Goal: Task Accomplishment & Management: Complete application form

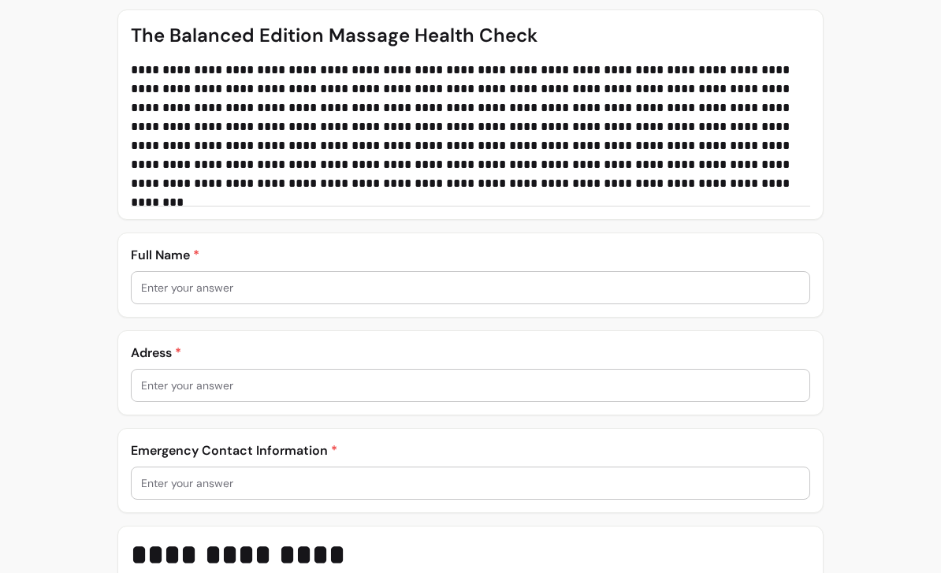
scroll to position [297, 0]
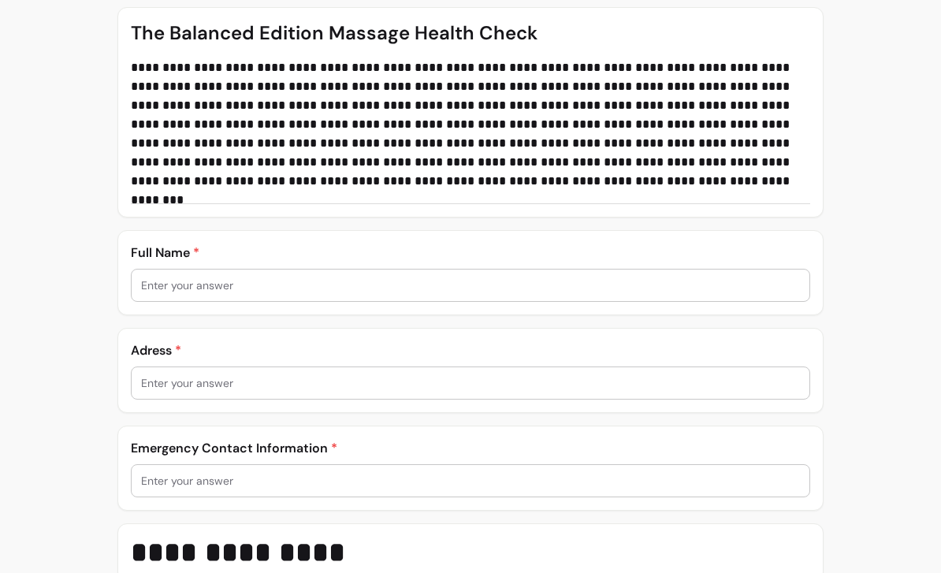
click at [620, 280] on input "text" at bounding box center [470, 285] width 659 height 16
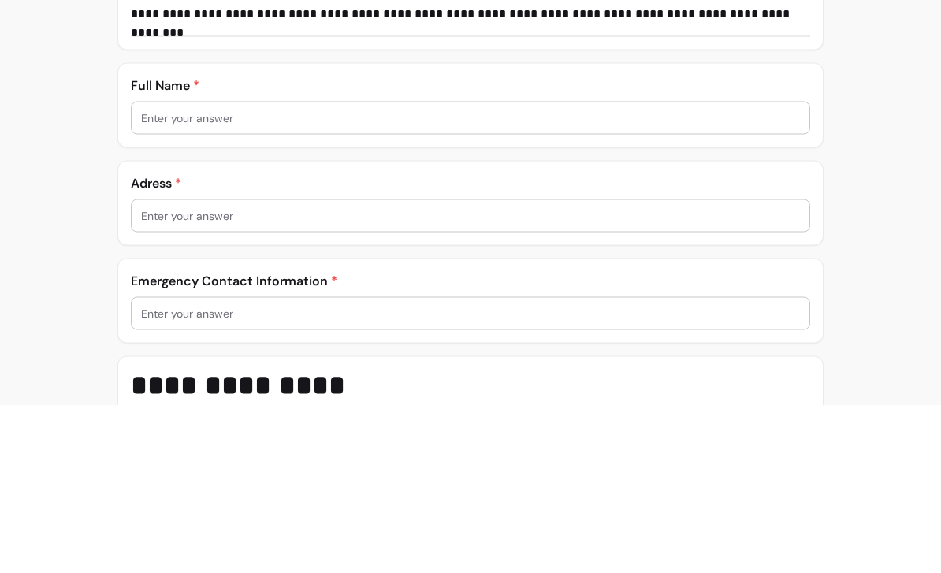
type input "[PERSON_NAME] Mountain"
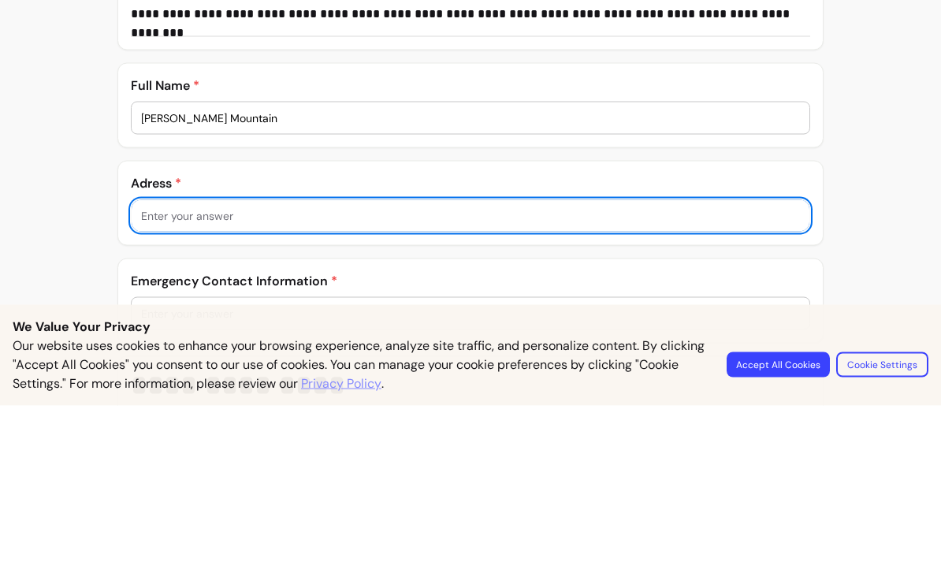
type input "Herts"
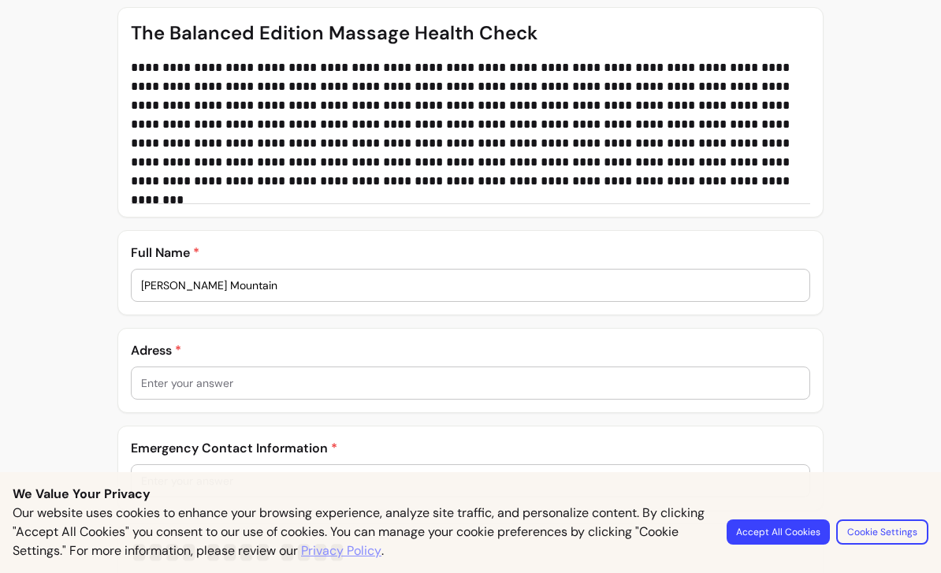
click at [611, 386] on input "text" at bounding box center [470, 383] width 659 height 16
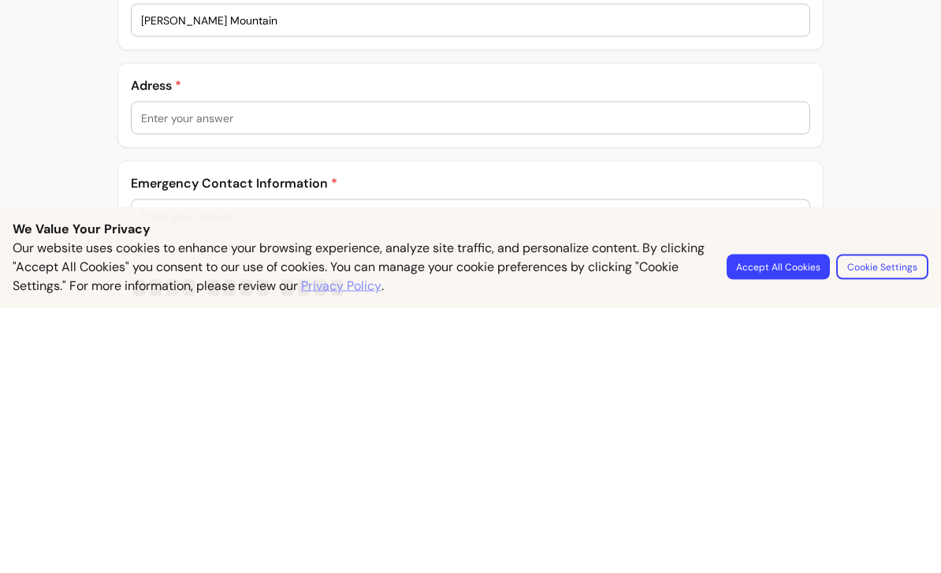
click at [603, 375] on input "text" at bounding box center [470, 383] width 659 height 16
click at [581, 375] on input "25" at bounding box center [470, 383] width 659 height 16
click at [578, 375] on input "25" at bounding box center [470, 383] width 659 height 16
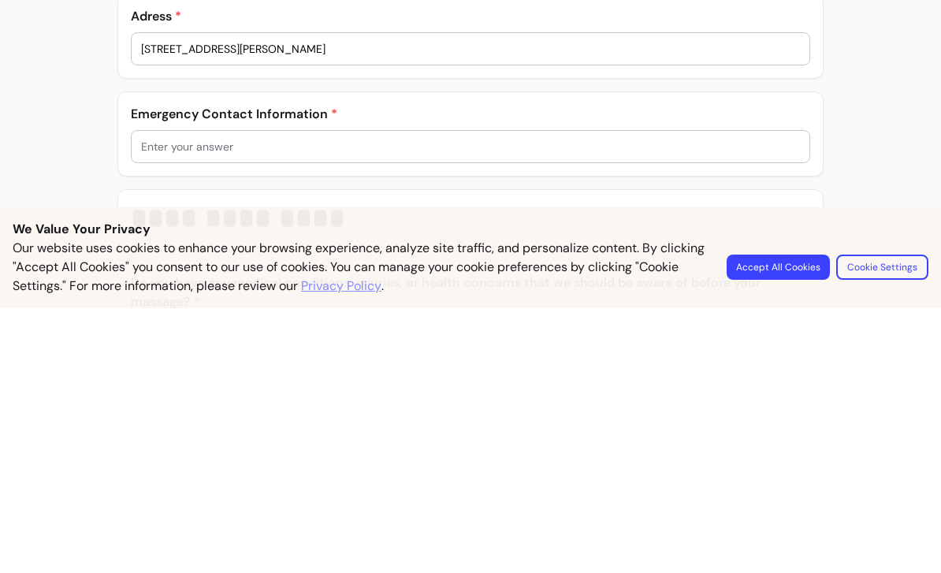
scroll to position [368, 0]
type input "[STREET_ADDRESS][PERSON_NAME]"
click at [618, 402] on input "text" at bounding box center [470, 410] width 659 height 16
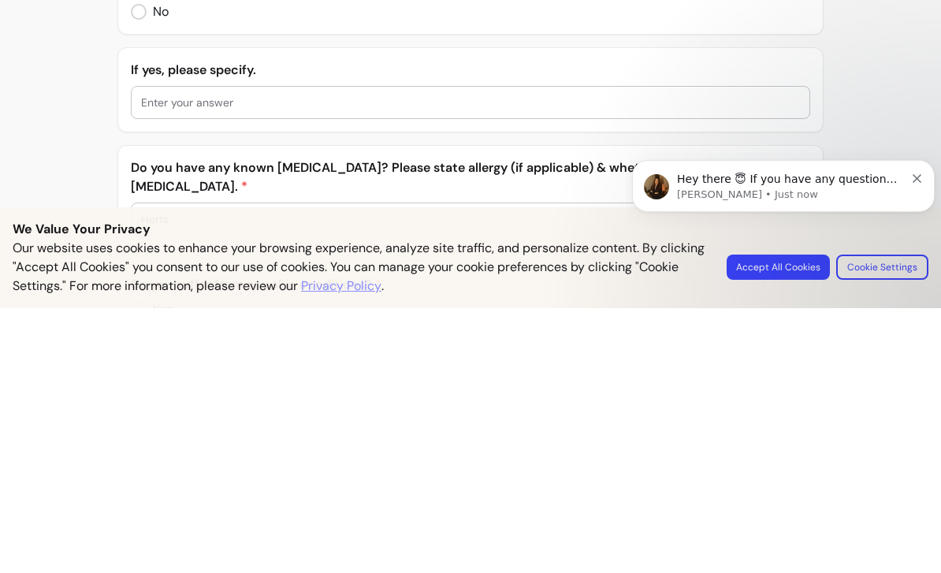
scroll to position [999, 0]
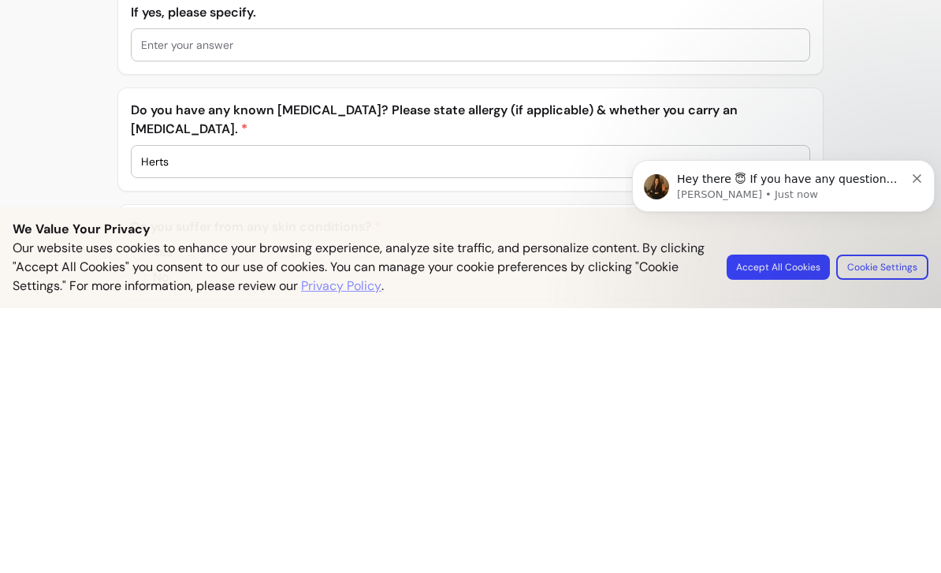
type input "[PERSON_NAME] mountain"
click at [331, 418] on input "Herts" at bounding box center [470, 426] width 659 height 16
type input "H"
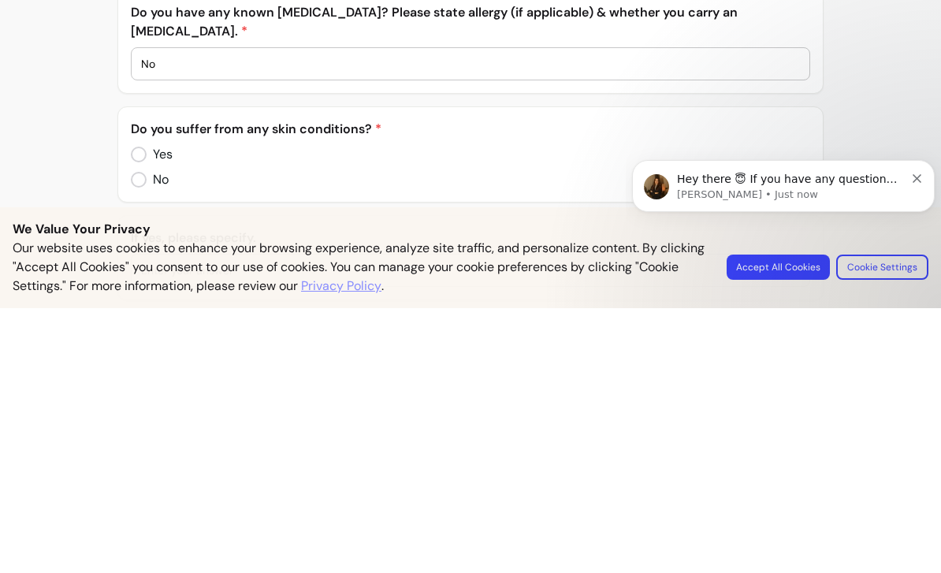
scroll to position [1097, 0]
type input "No"
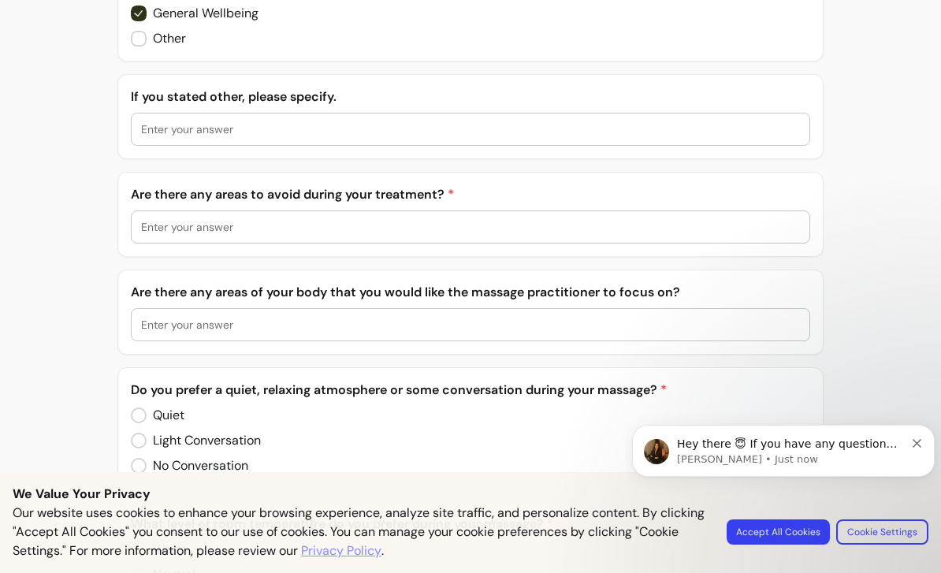
scroll to position [2298, 0]
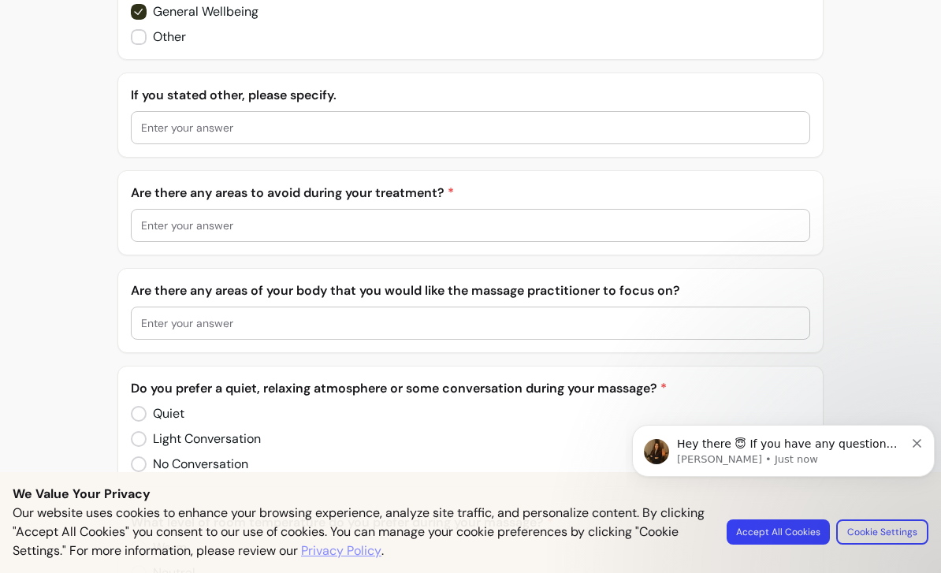
click at [560, 217] on input "text" at bounding box center [470, 225] width 659 height 16
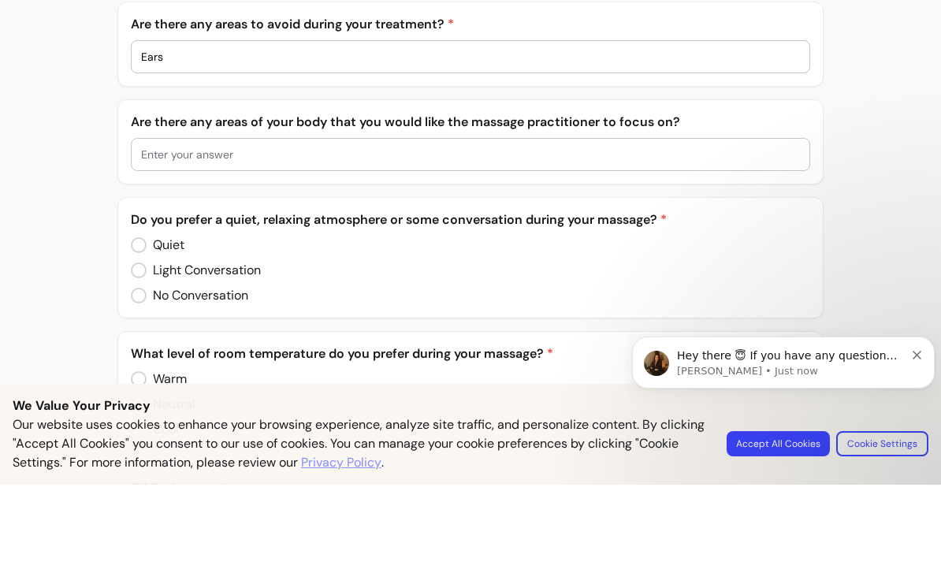
scroll to position [2379, 0]
type input "Ears"
click at [683, 234] on input "text" at bounding box center [470, 242] width 659 height 16
type input "A"
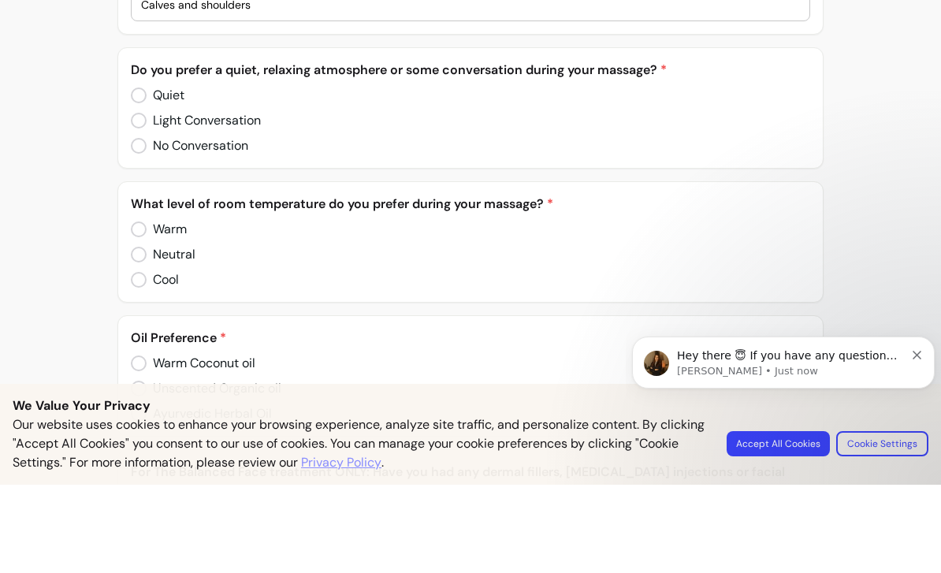
scroll to position [2527, 0]
type input "Calves and shoulders"
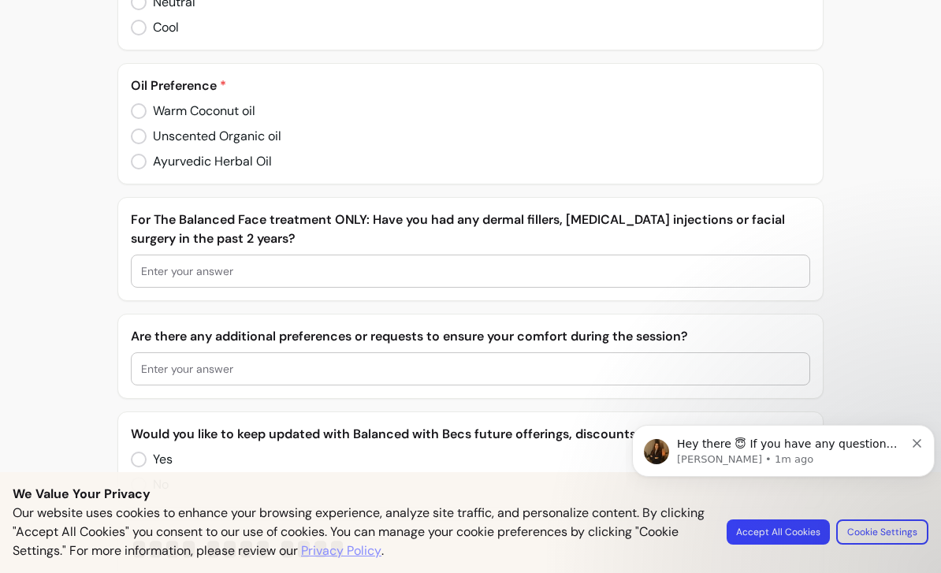
scroll to position [2873, 0]
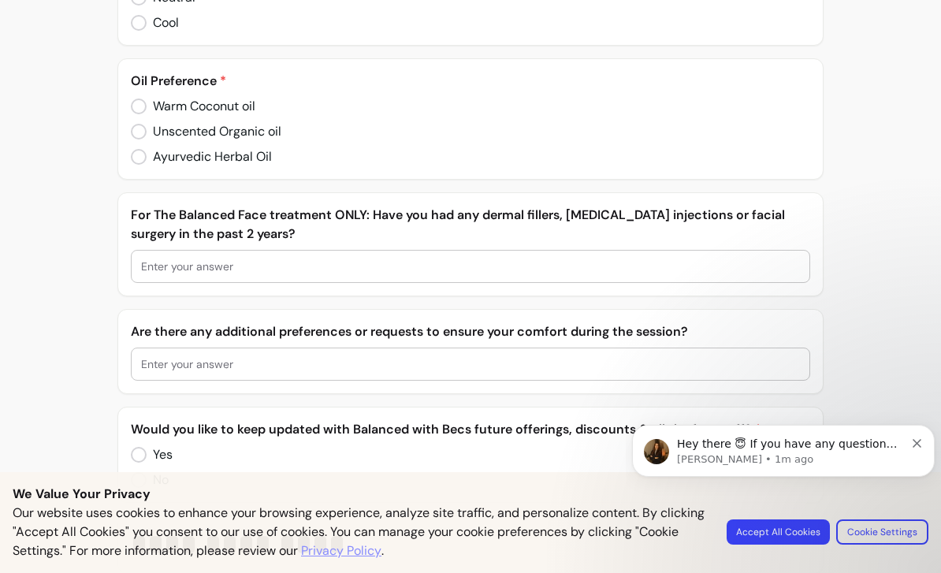
click at [529, 258] on input "text" at bounding box center [470, 266] width 659 height 16
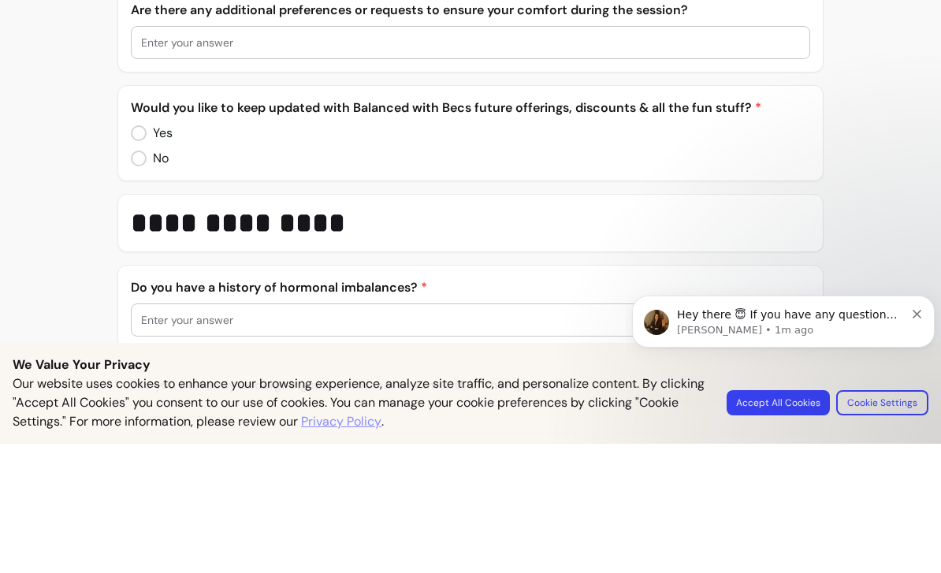
scroll to position [3066, 0]
type input "No"
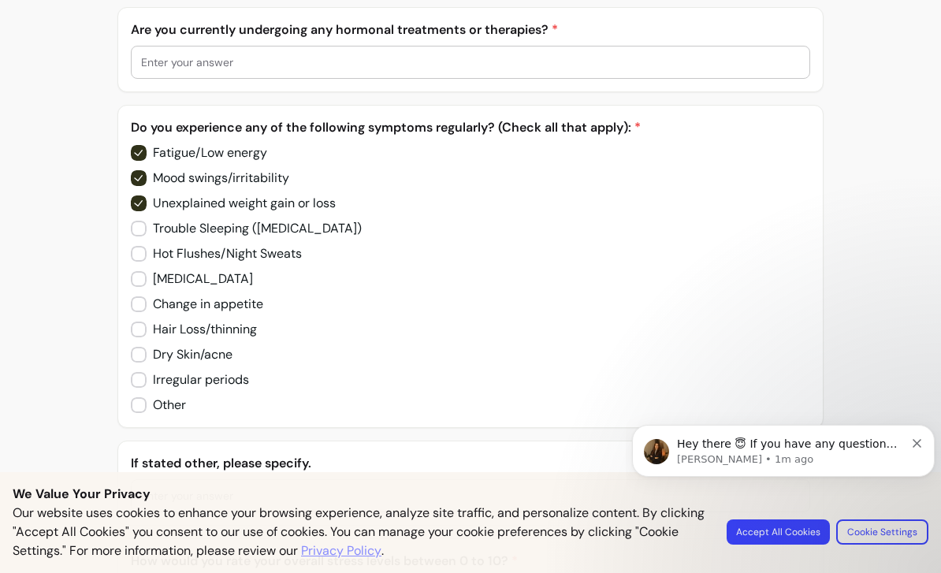
scroll to position [3555, 0]
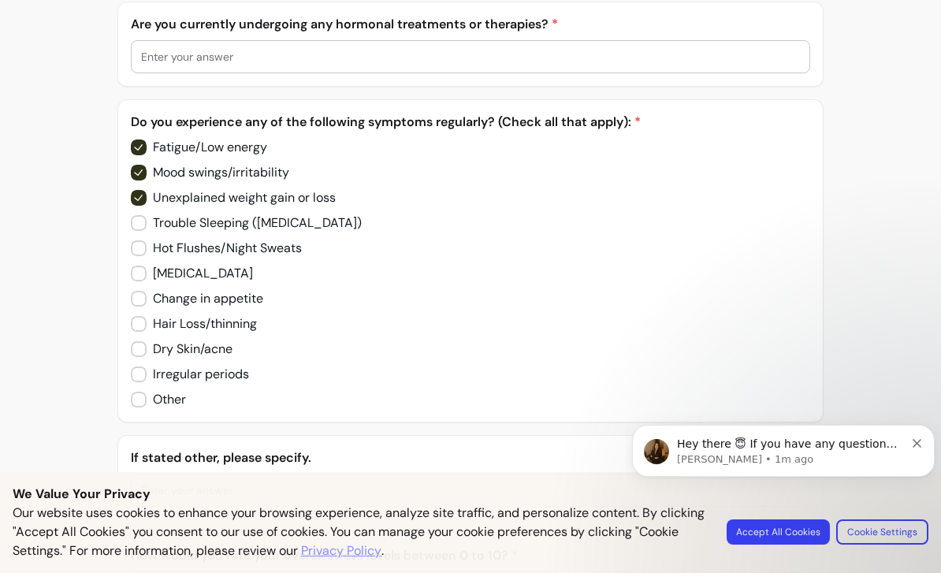
click at [128, 259] on label "[MEDICAL_DATA]" at bounding box center [191, 274] width 135 height 32
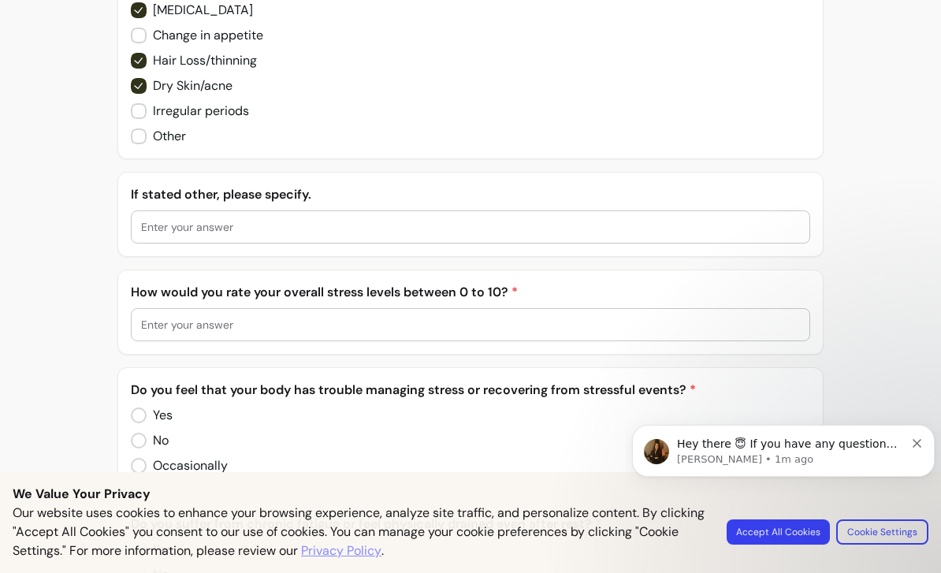
scroll to position [3825, 0]
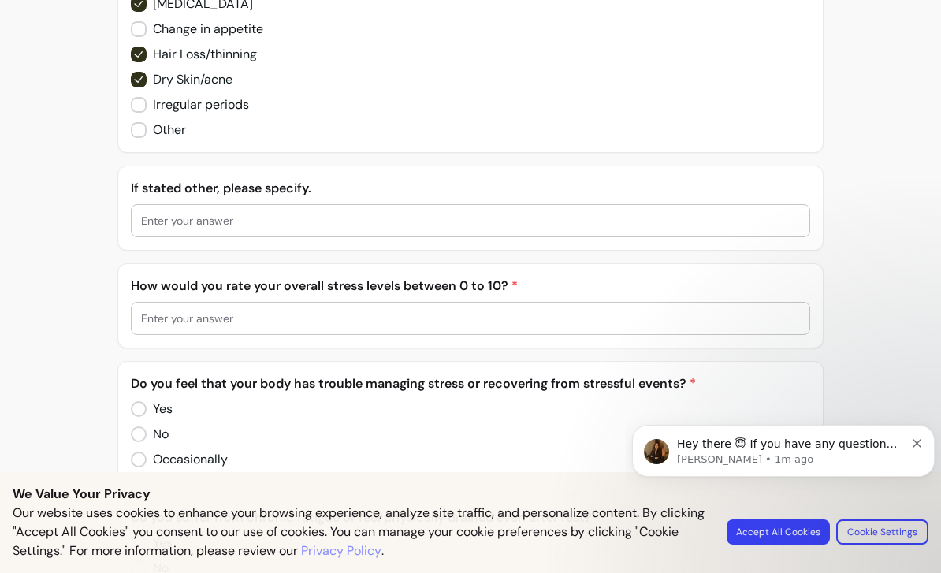
click at [415, 310] on input "text" at bounding box center [470, 318] width 659 height 16
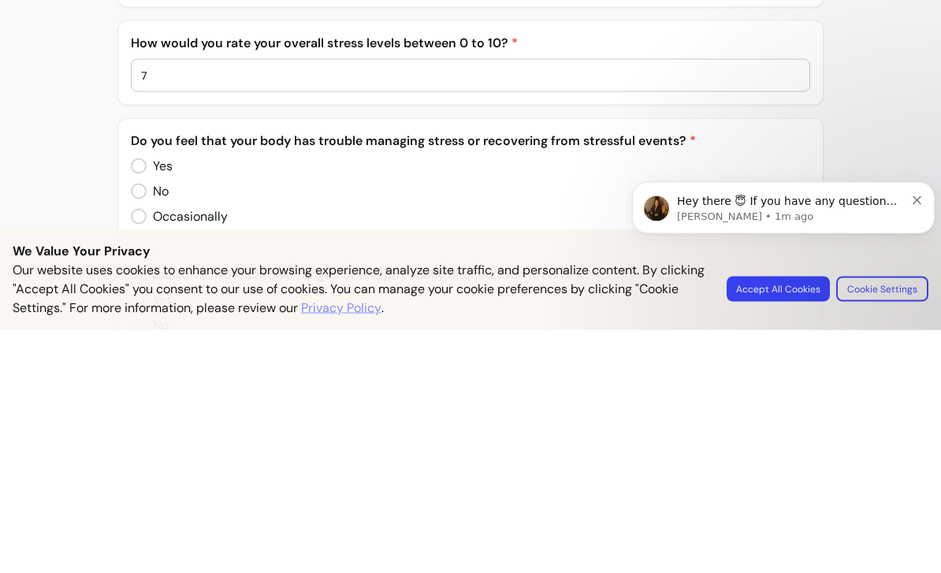
type input "7"
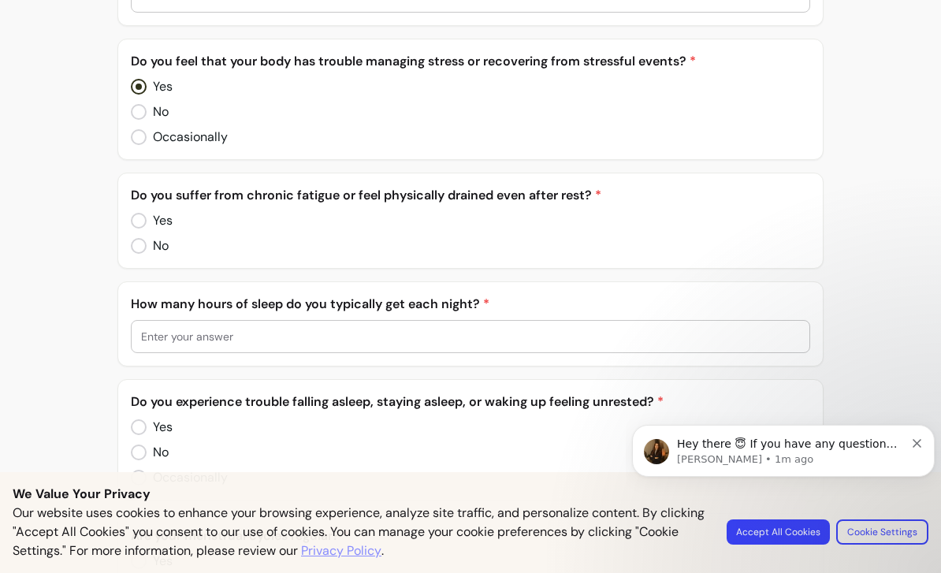
scroll to position [4149, 0]
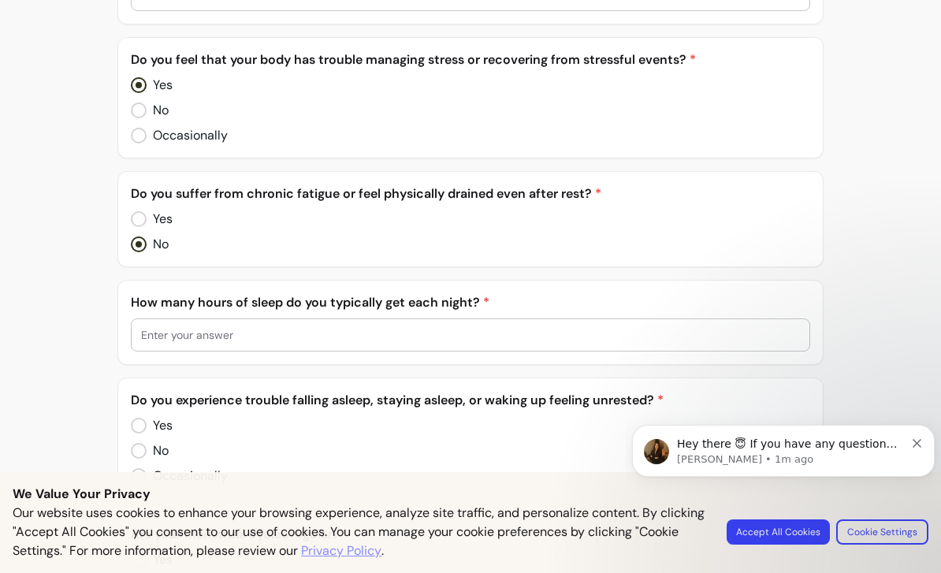
click at [462, 327] on input "text" at bounding box center [470, 335] width 659 height 16
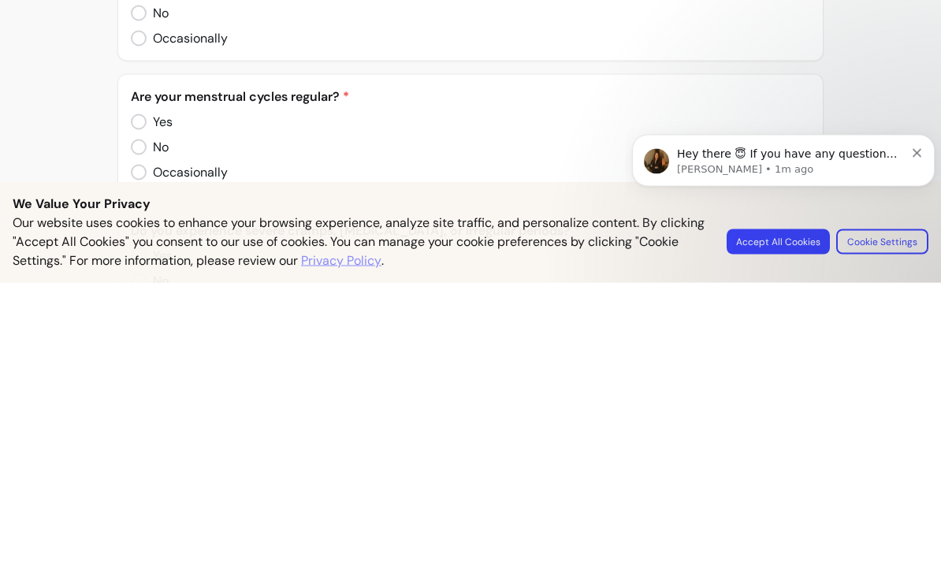
scroll to position [4300, 0]
type input "7"
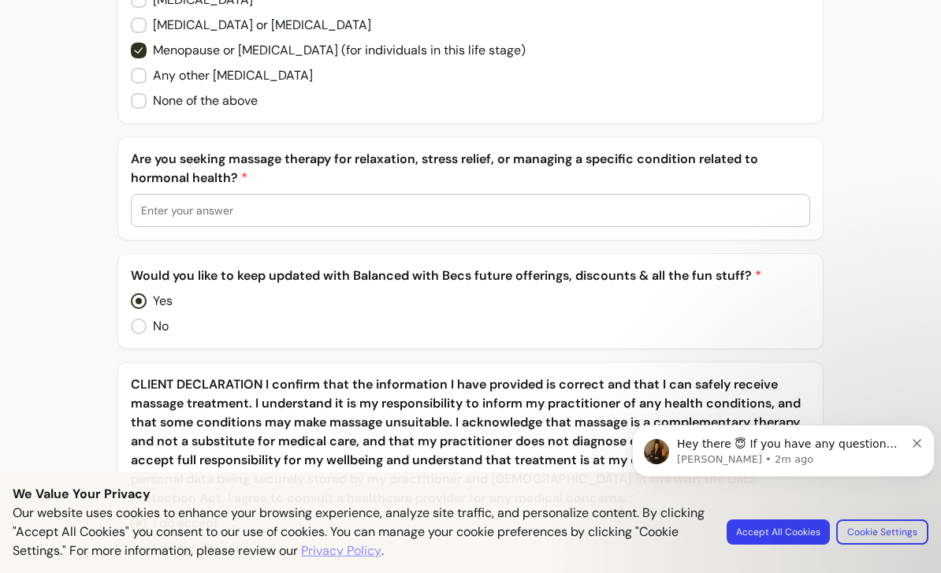
scroll to position [5134, 0]
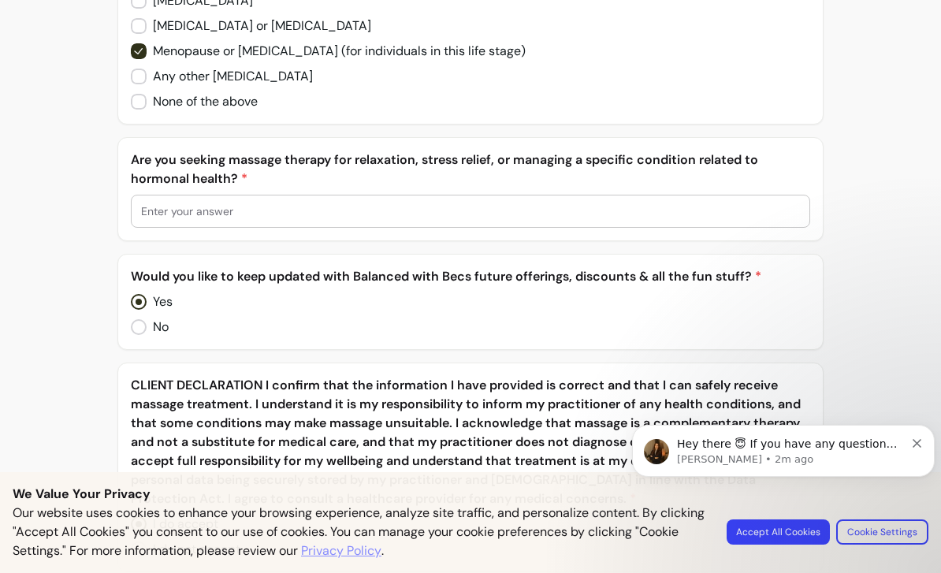
click at [490, 203] on input "text" at bounding box center [470, 211] width 659 height 16
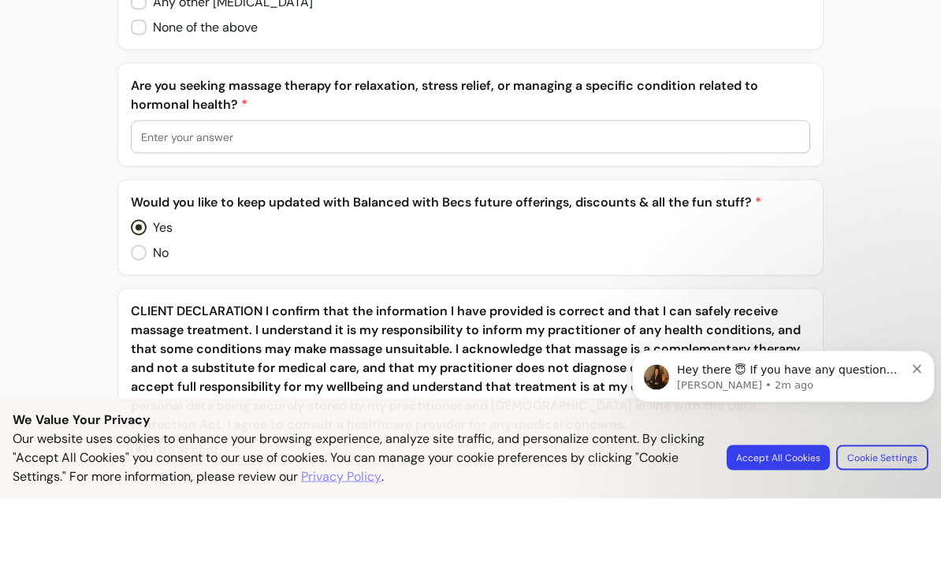
type input "S"
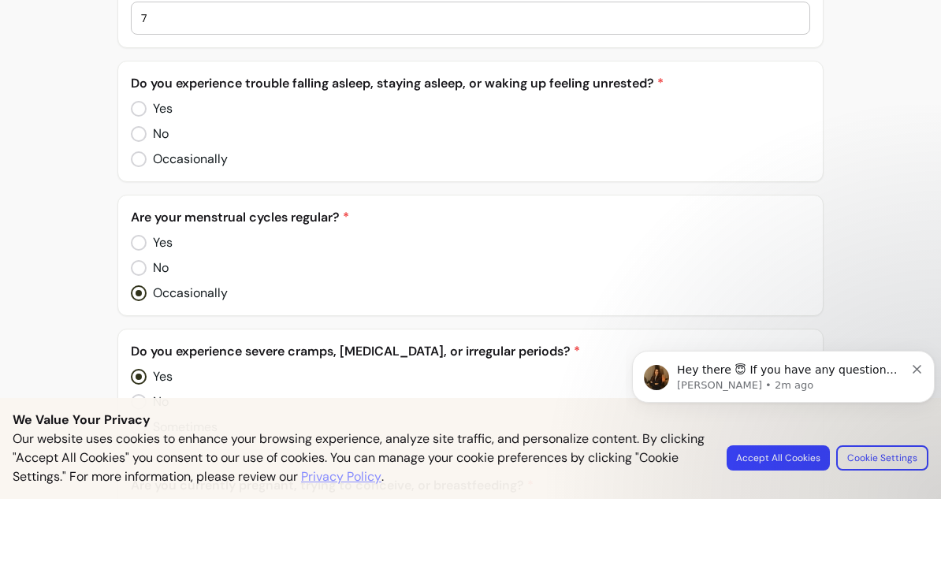
scroll to position [4390, 0]
type input "General well-being and stress relief improved relaxation"
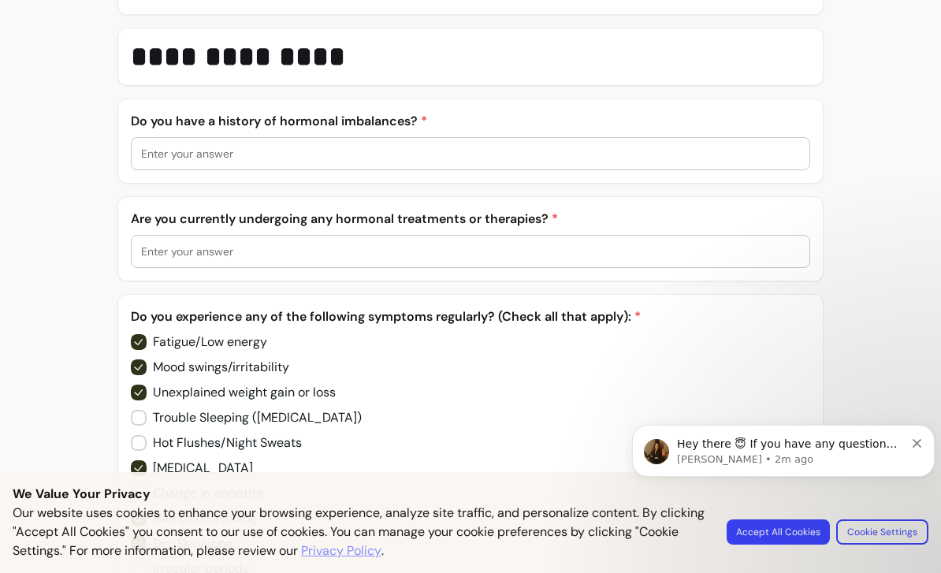
scroll to position [3359, 0]
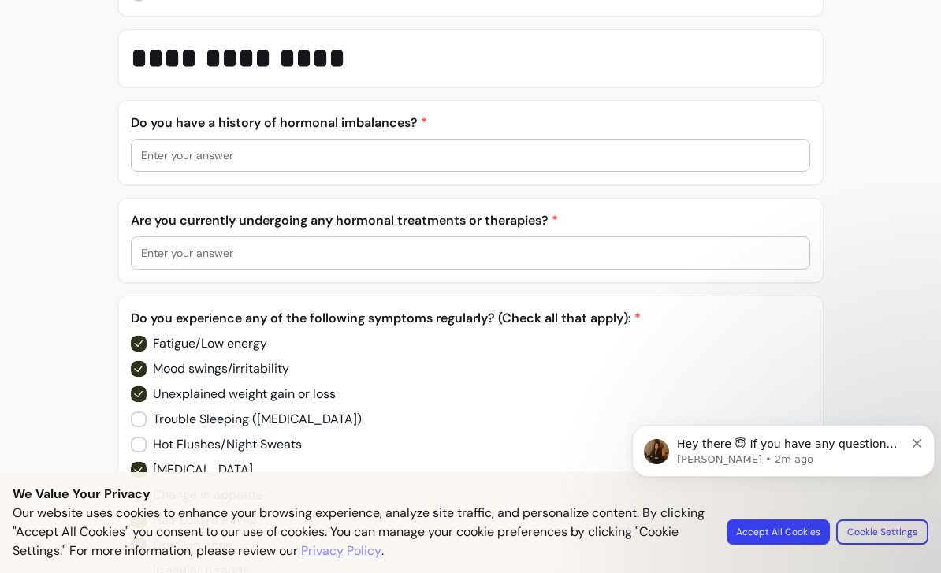
click at [588, 245] on input "text" at bounding box center [470, 253] width 659 height 16
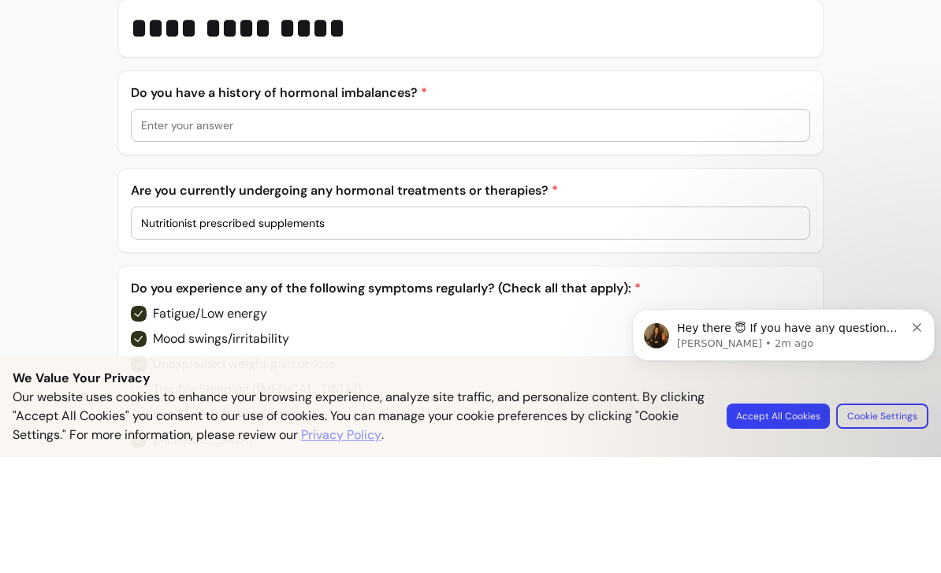
scroll to position [3274, 0]
type input "Nutritionist prescribed supplements"
click at [542, 232] on input "text" at bounding box center [470, 240] width 659 height 16
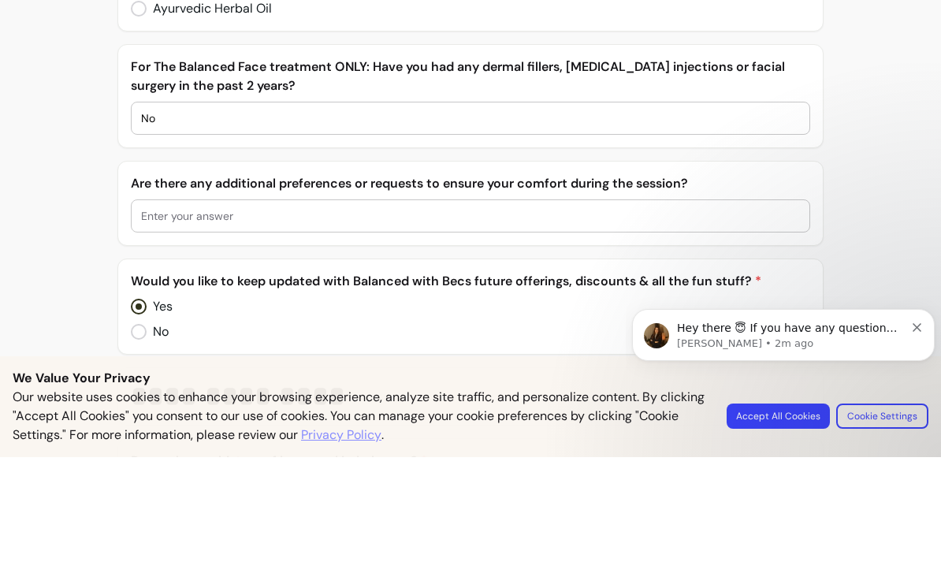
scroll to position [2905, 0]
type input "No"
click at [726, 325] on input "text" at bounding box center [470, 333] width 659 height 16
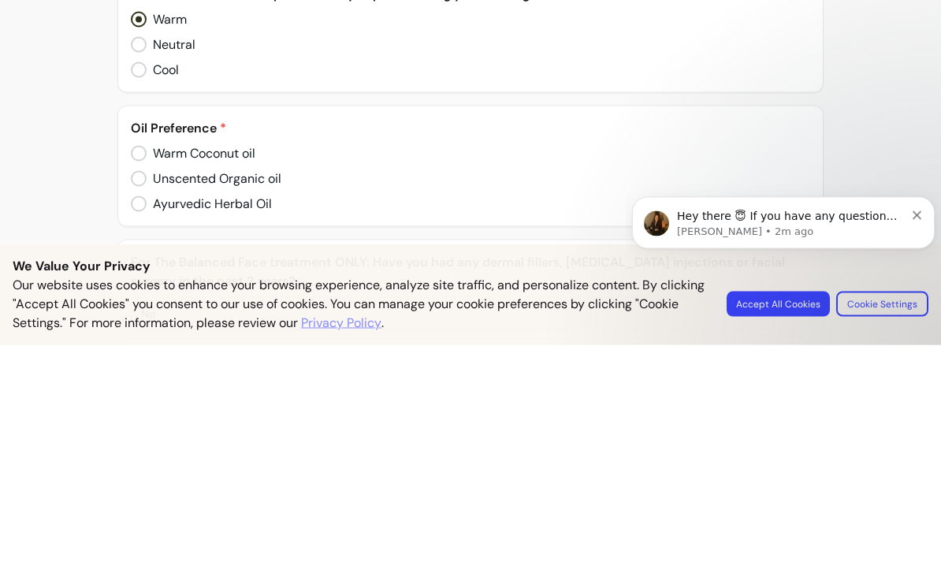
scroll to position [2597, 0]
type input "No"
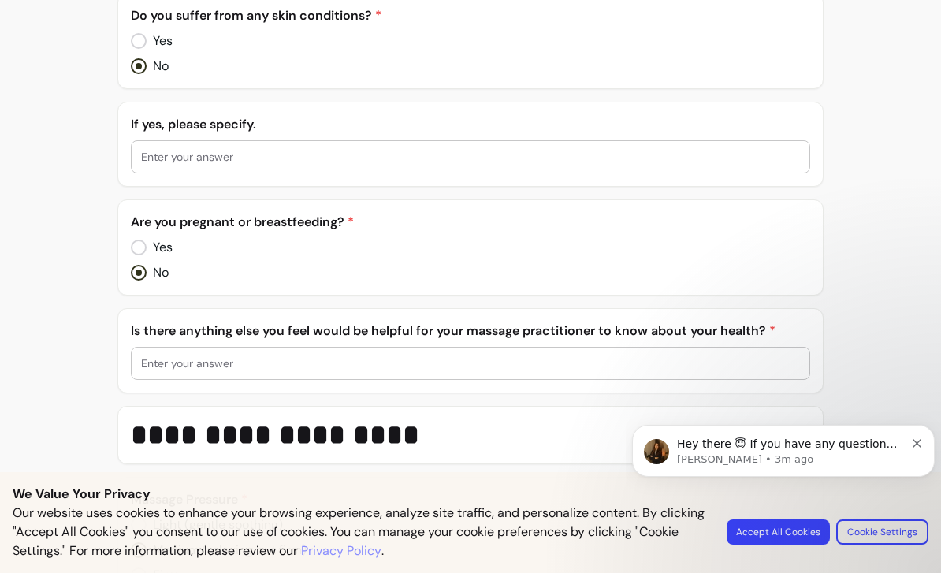
scroll to position [1473, 0]
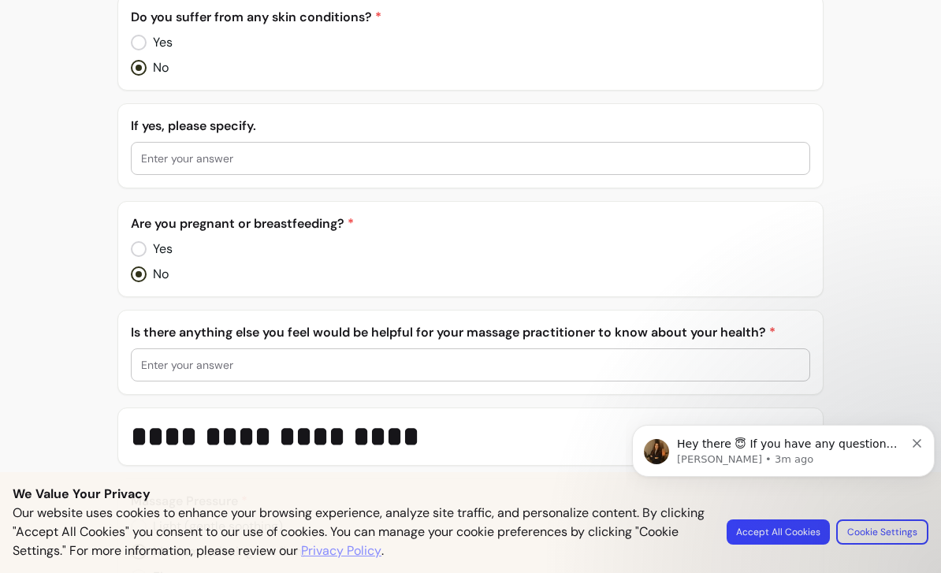
click at [678, 357] on input "text" at bounding box center [470, 365] width 659 height 16
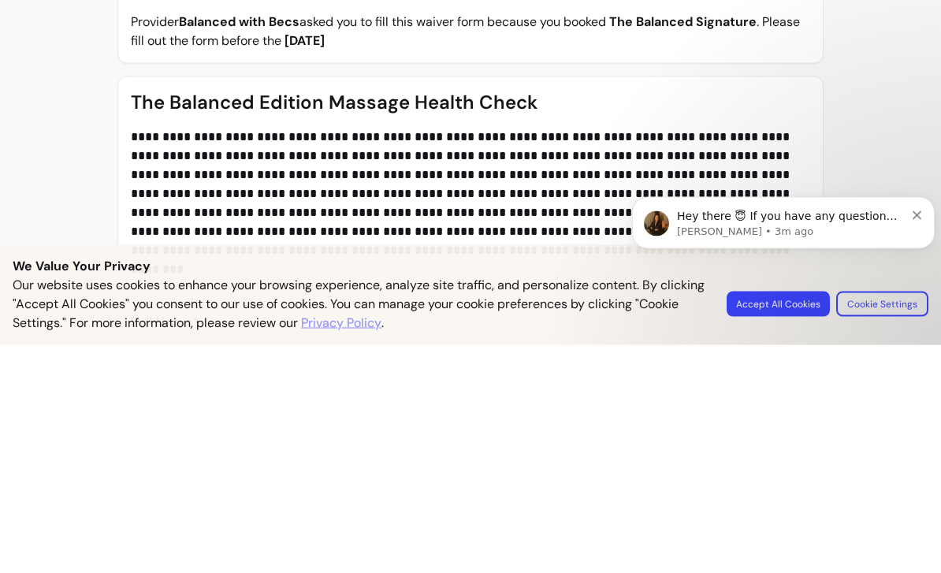
scroll to position [0, 0]
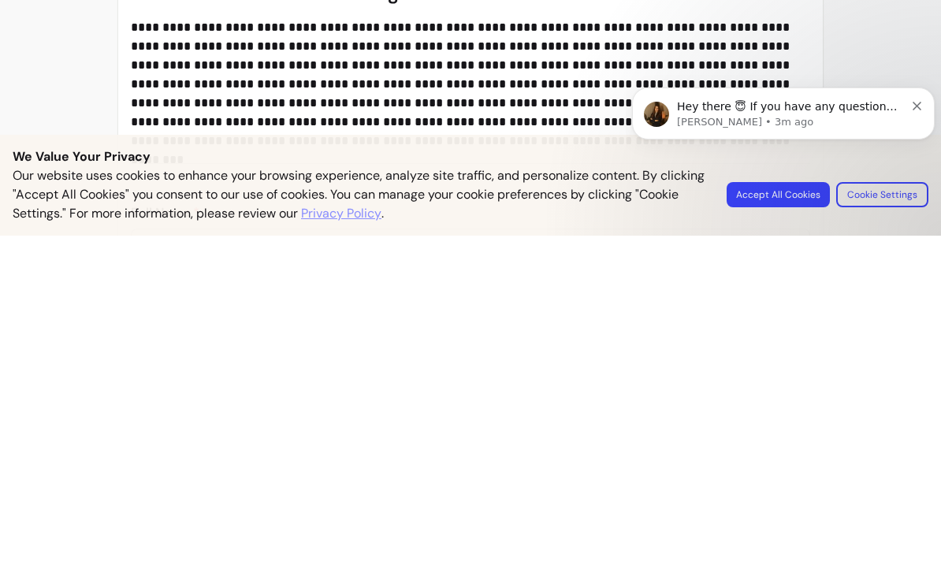
click at [796, 198] on body "Hey there 😇 If you have any question about what you can do with Fluum, I'm here…" at bounding box center [783, 141] width 303 height 161
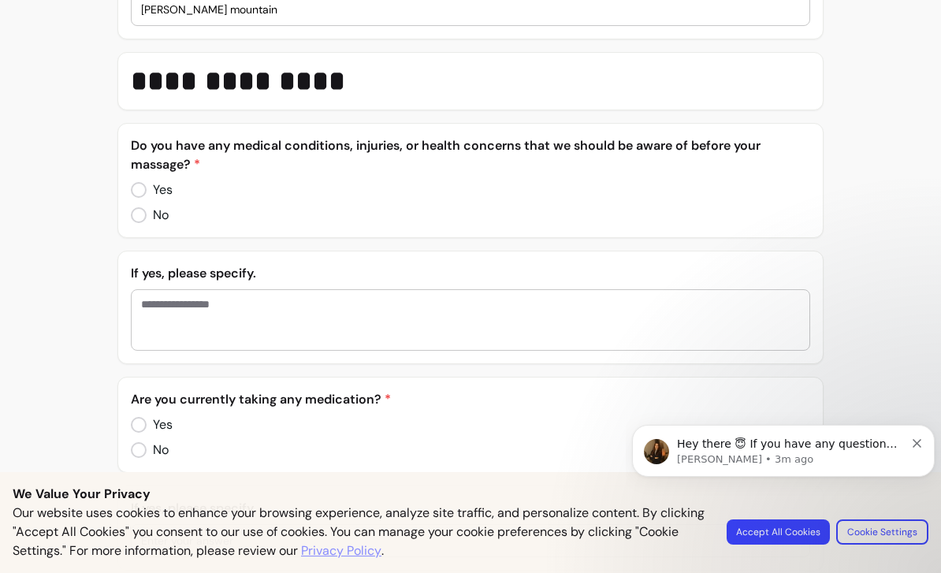
scroll to position [798, 0]
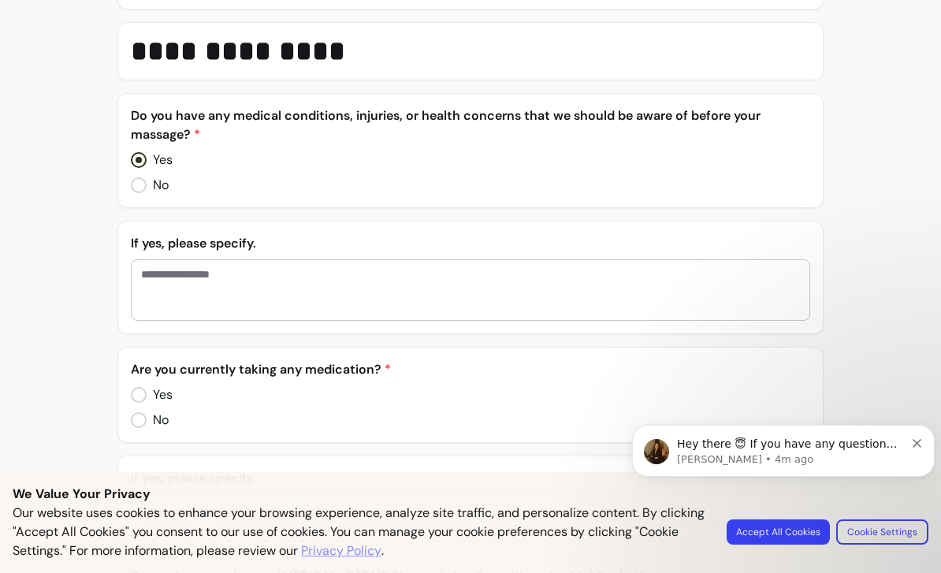
click at [482, 268] on textarea "Enter your answer" at bounding box center [470, 289] width 659 height 47
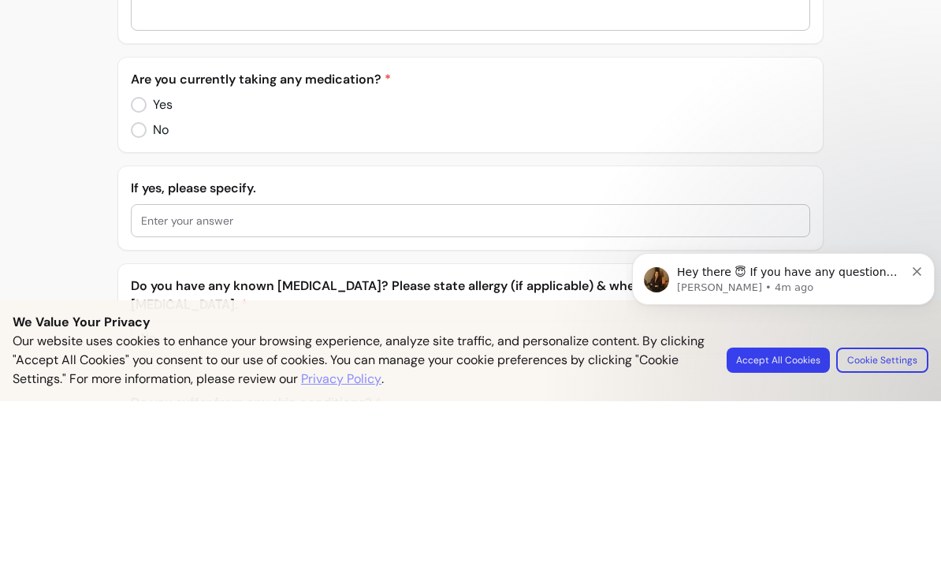
scroll to position [917, 0]
type textarea "**********"
click at [226, 384] on input "text" at bounding box center [470, 392] width 659 height 16
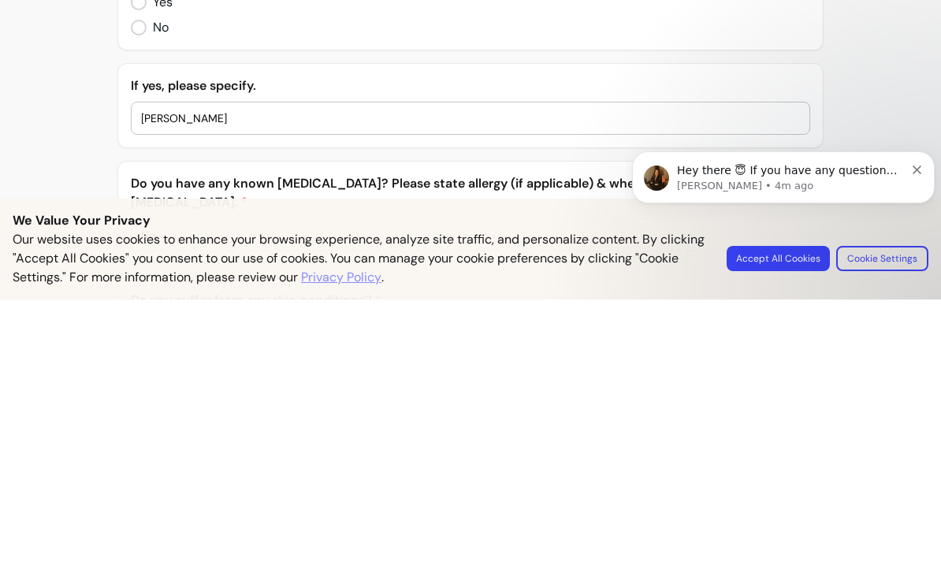
type input "W"
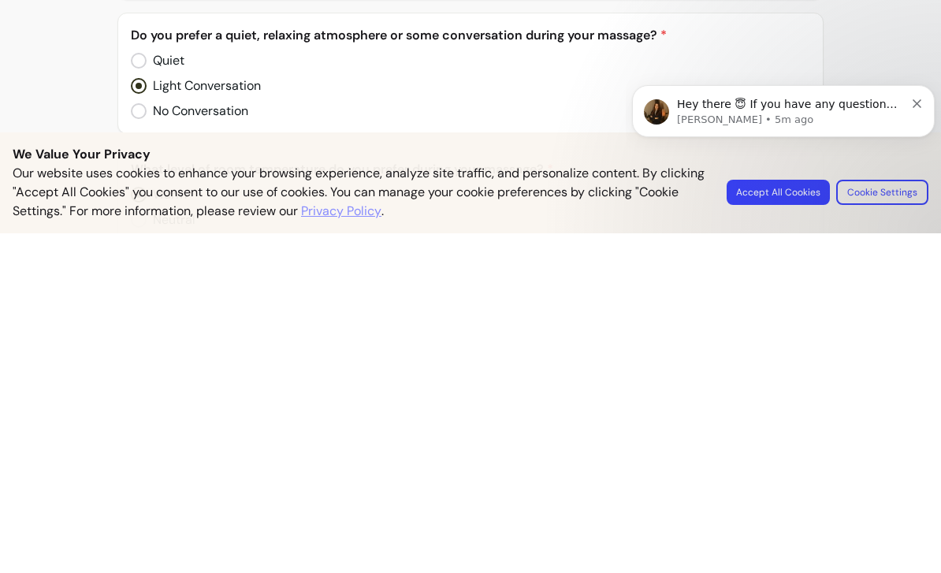
scroll to position [2312, 0]
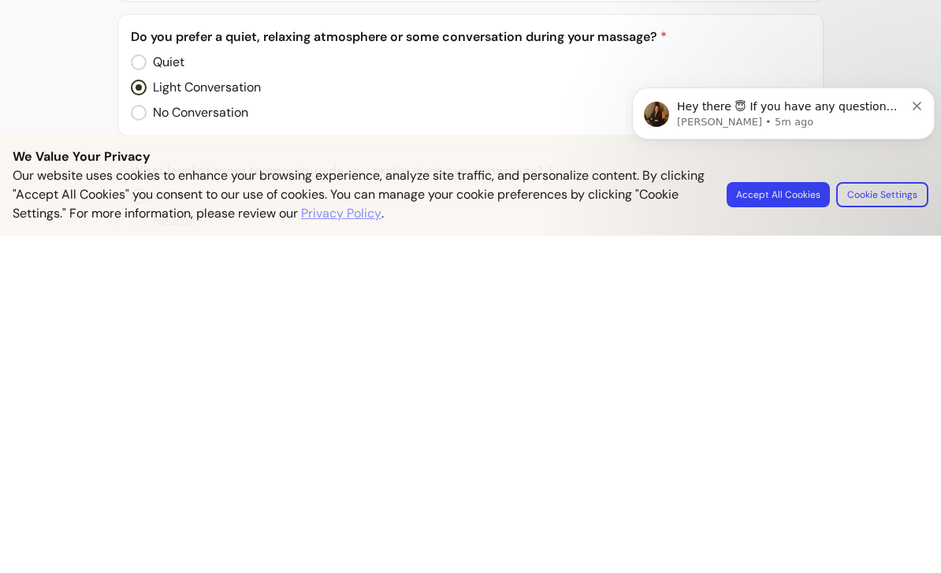
type input "Supplement protocol for several years supporting liver"
click at [778, 199] on body "Hey there 😇 If you have any question about what you can do with Fluum, I'm here…" at bounding box center [783, 141] width 303 height 161
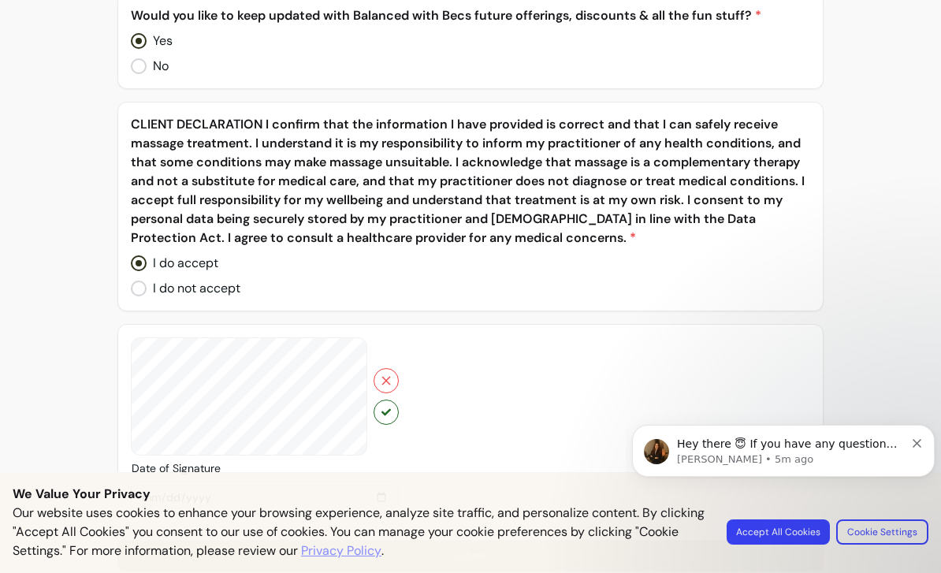
scroll to position [5393, 0]
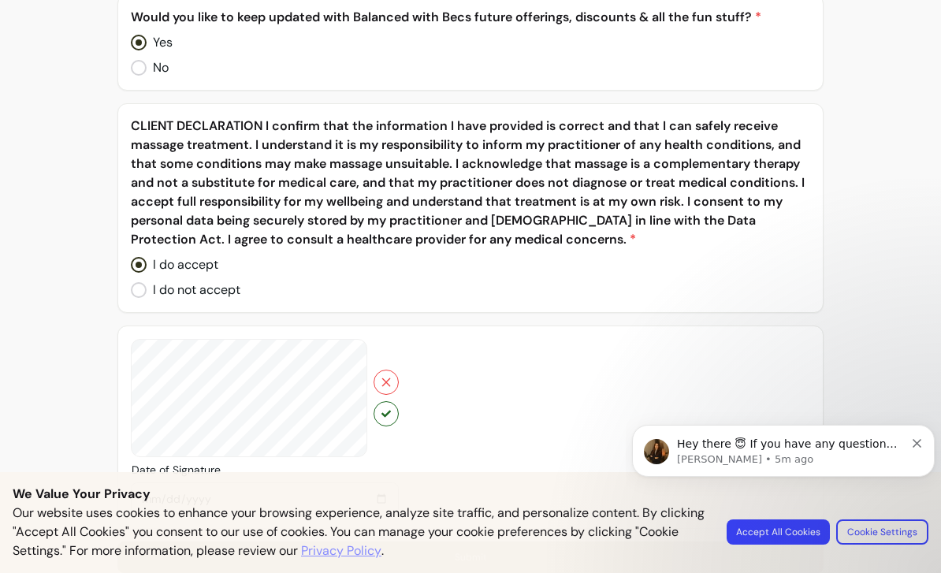
click at [390, 402] on button "button" at bounding box center [385, 413] width 25 height 25
click at [786, 537] on body "Hey there 😇 If you have any question about what you can do with Fluum, I'm here…" at bounding box center [783, 478] width 303 height 161
click at [774, 537] on body "Hey there 😇 If you have any question about what you can do with Fluum, I'm here…" at bounding box center [783, 478] width 303 height 161
click at [765, 531] on body "Hey there 😇 If you have any question about what you can do with Fluum, I'm here…" at bounding box center [783, 478] width 303 height 161
click at [780, 537] on body "Hey there 😇 If you have any question about what you can do with Fluum, I'm here…" at bounding box center [783, 478] width 303 height 161
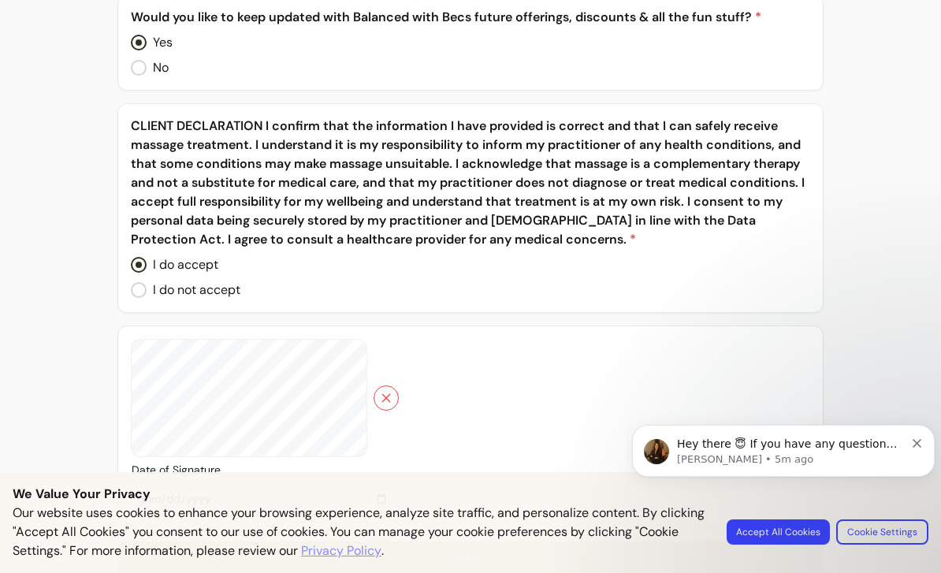
click at [921, 446] on button "Dismiss notification" at bounding box center [917, 441] width 10 height 13
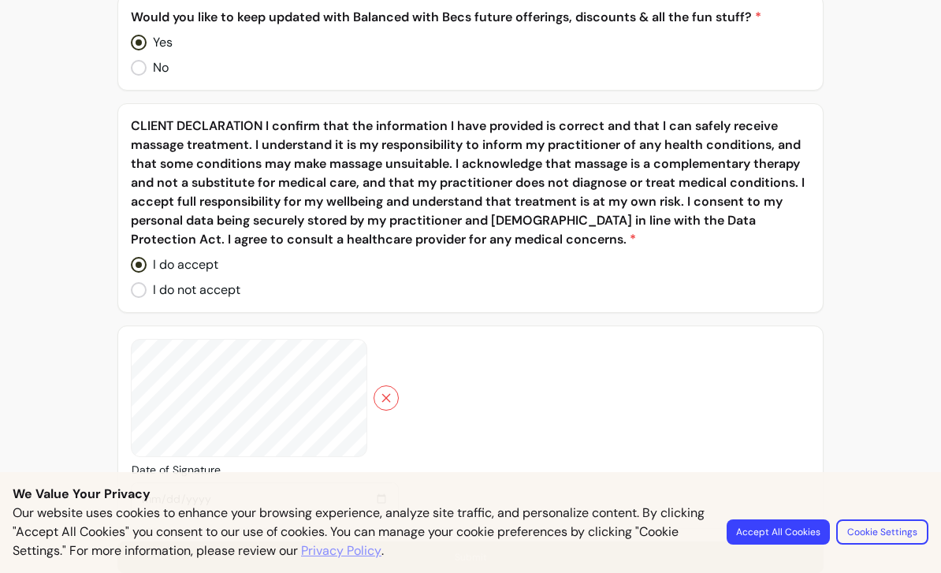
click at [781, 533] on button "Accept All Cookies" at bounding box center [777, 531] width 103 height 25
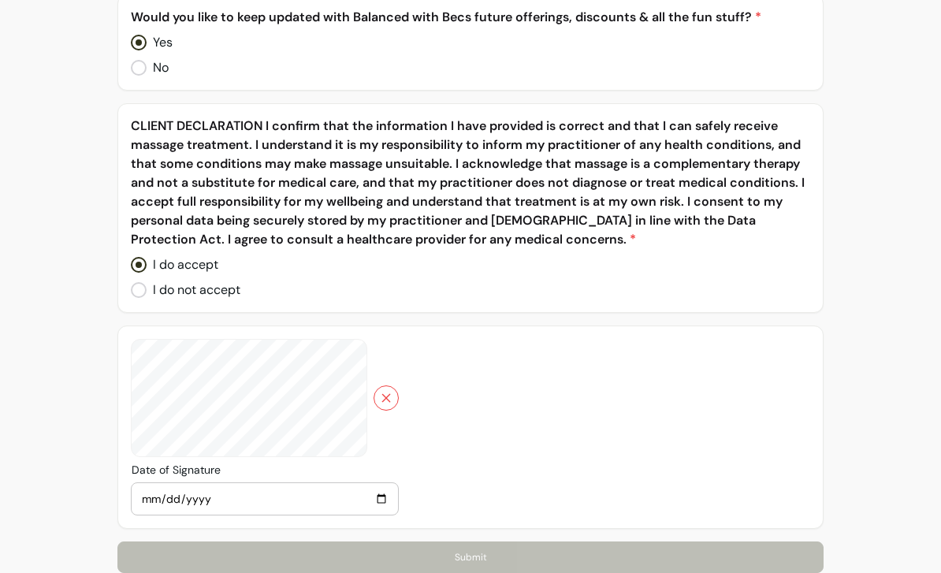
click at [289, 405] on div at bounding box center [265, 427] width 268 height 176
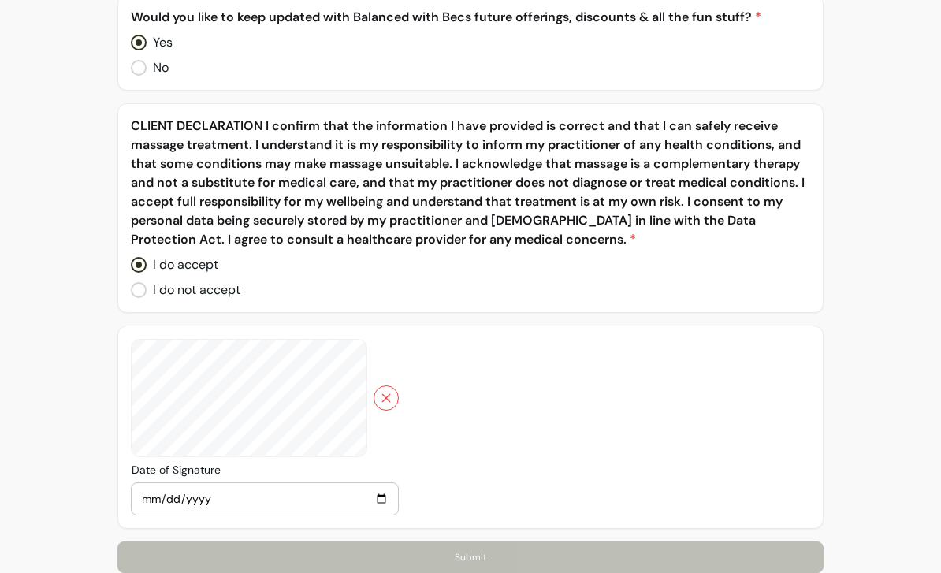
click at [385, 392] on icon "button" at bounding box center [386, 398] width 13 height 13
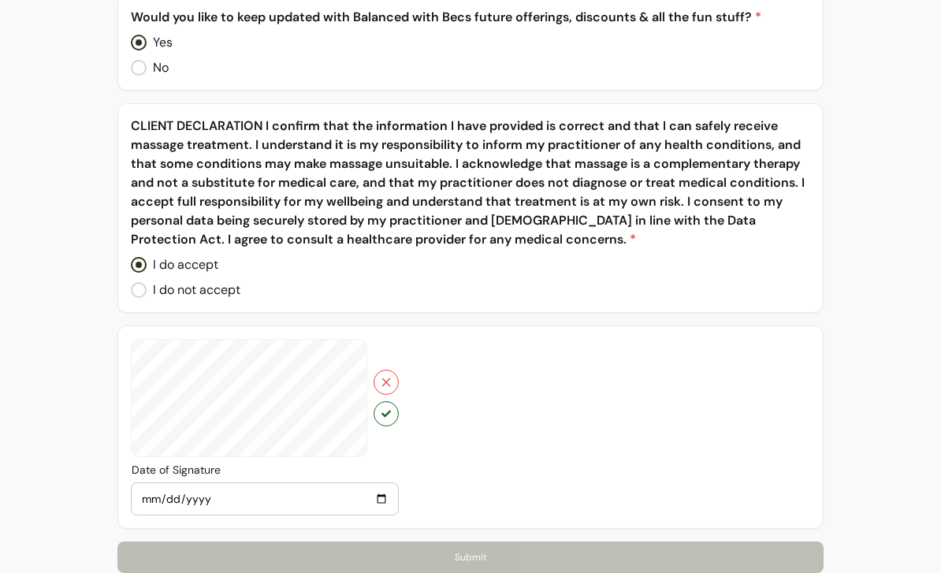
click at [390, 409] on icon "button" at bounding box center [385, 413] width 9 height 9
click at [392, 386] on button "button" at bounding box center [385, 397] width 25 height 25
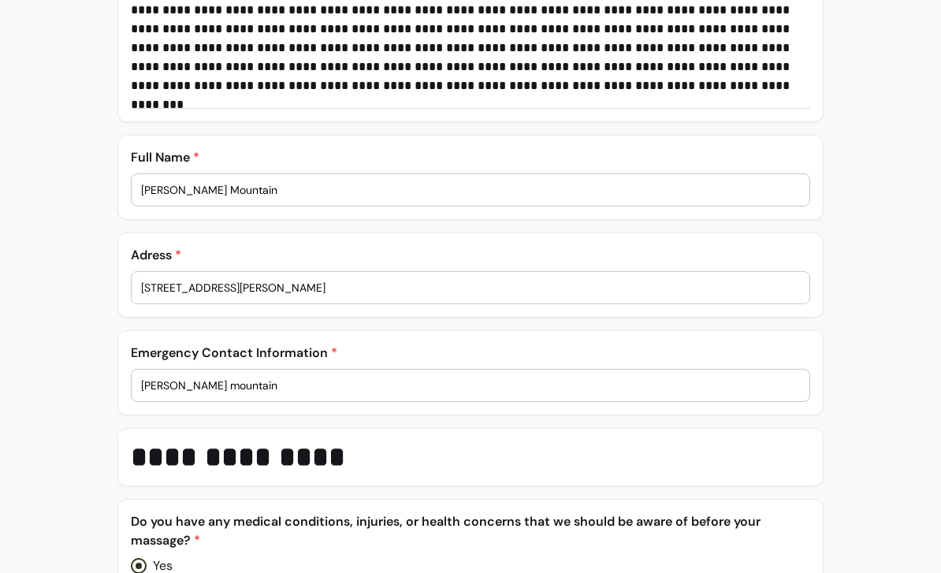
scroll to position [383, 0]
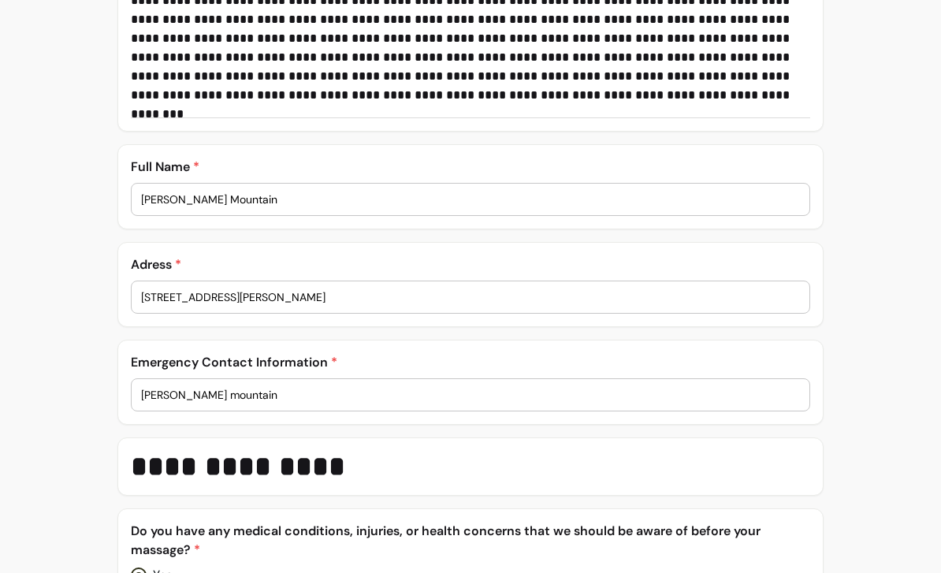
click at [373, 206] on input "[PERSON_NAME] Mountain" at bounding box center [470, 199] width 659 height 16
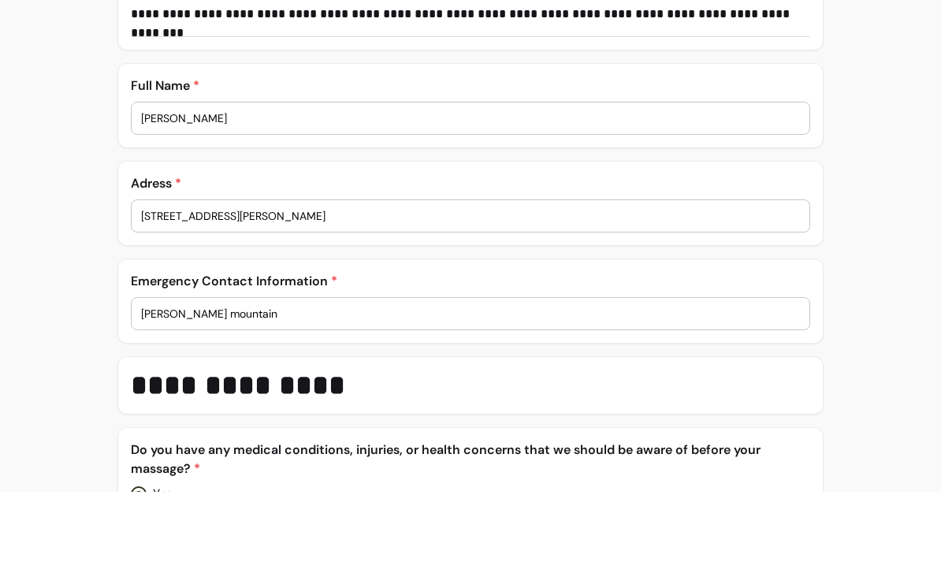
type input "[PERSON_NAME] Mountain"
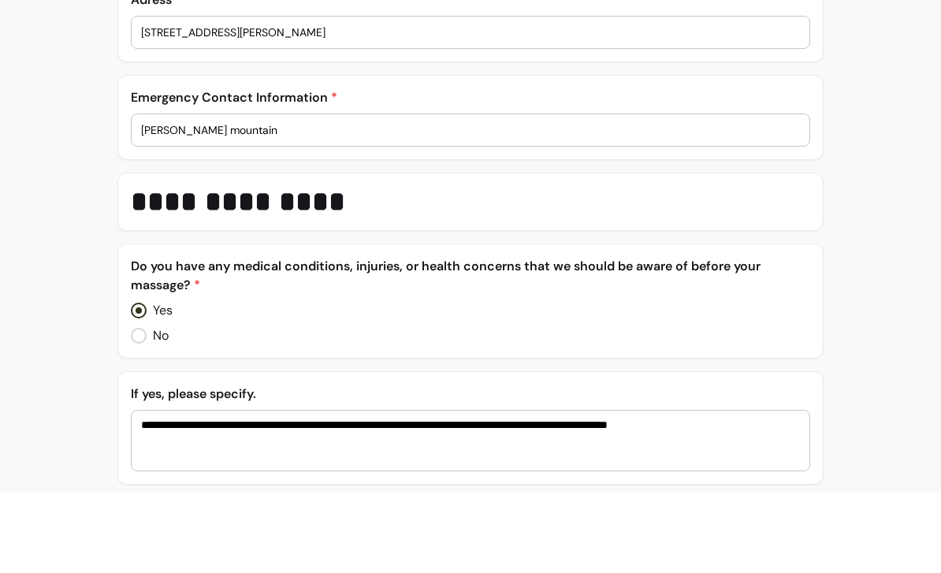
scroll to position [570, 0]
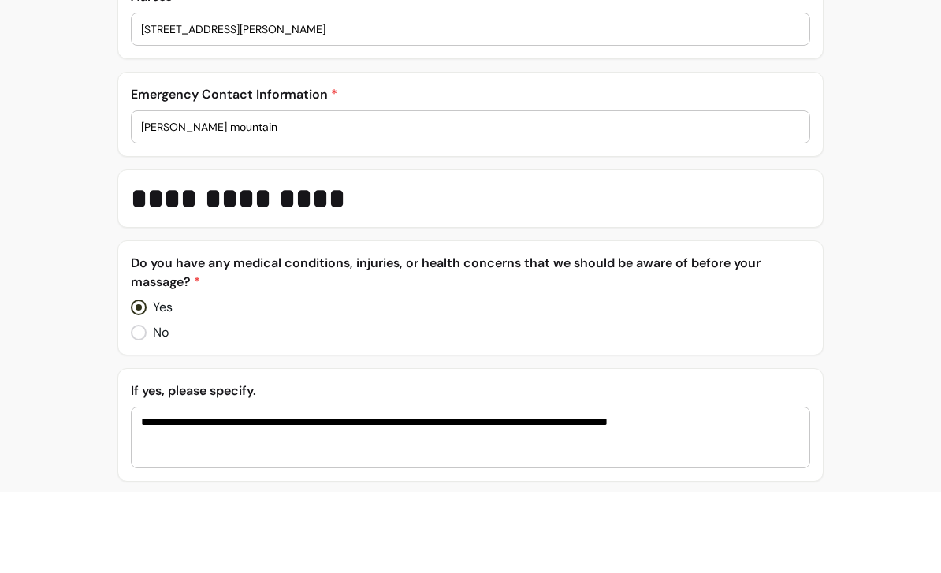
click at [537, 200] on input "[PERSON_NAME] mountain" at bounding box center [470, 208] width 659 height 16
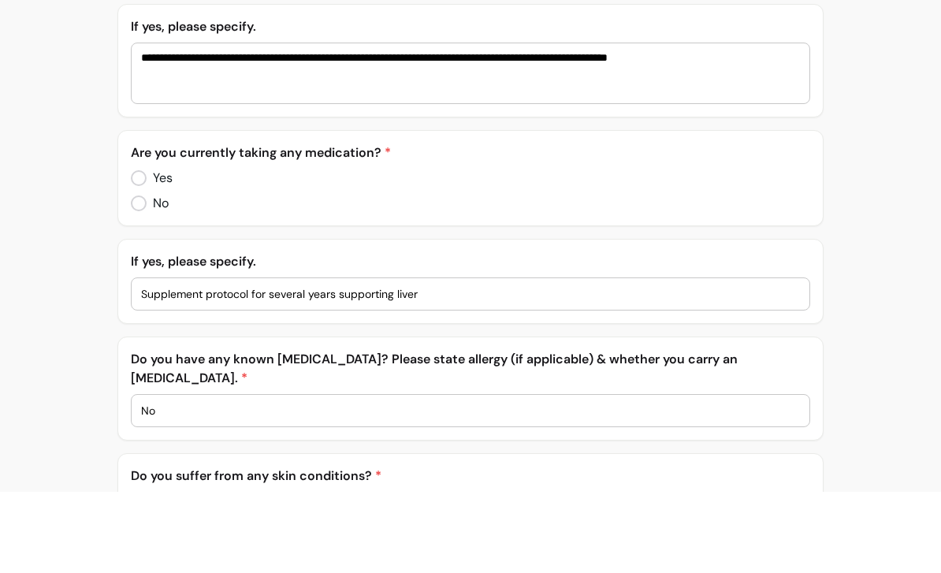
scroll to position [951, 0]
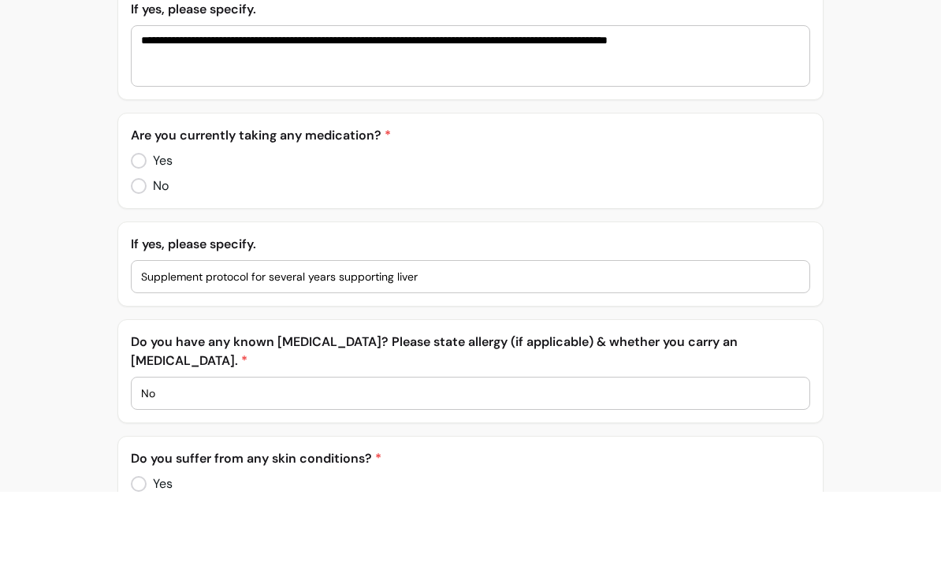
type input "[PERSON_NAME] mountain 07944676288"
click at [207, 113] on textarea "**********" at bounding box center [470, 136] width 659 height 47
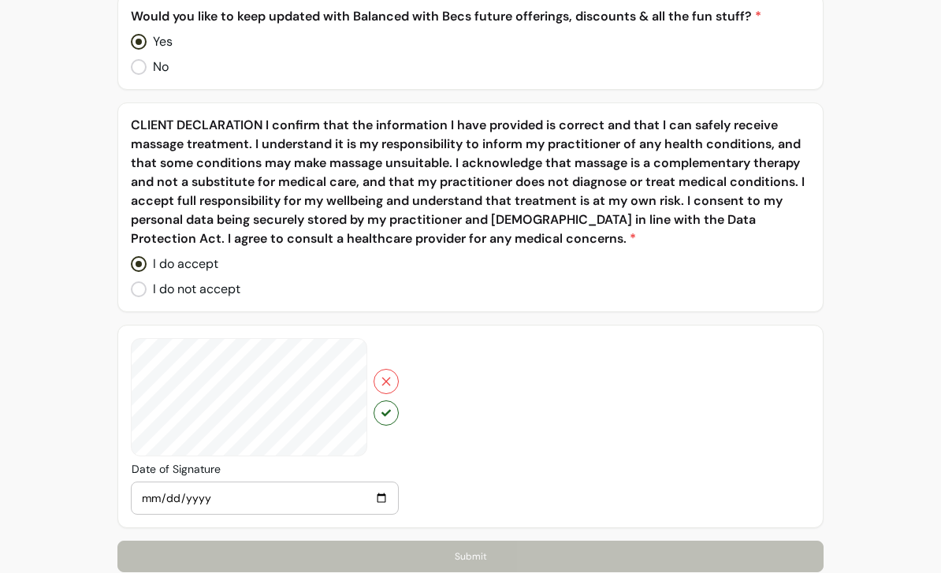
scroll to position [5393, 0]
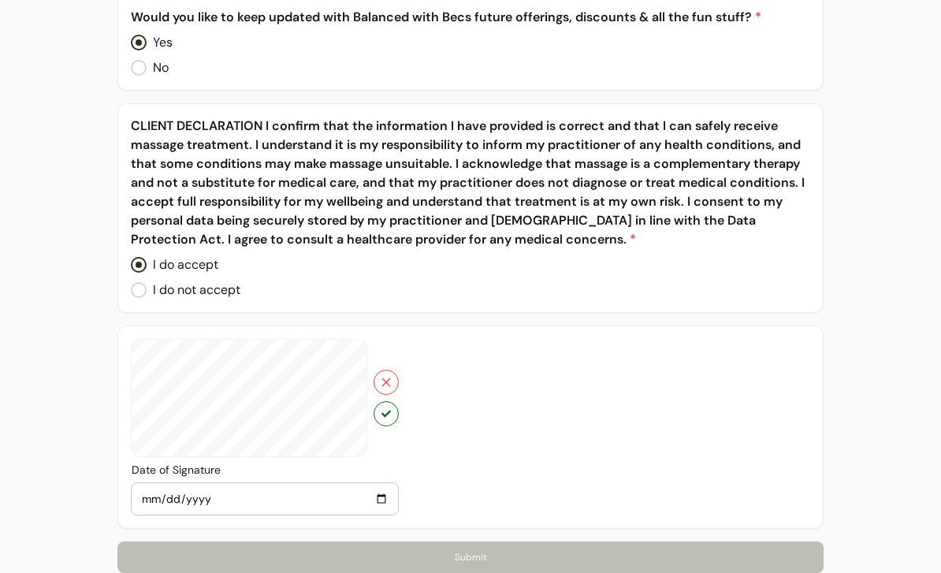
click at [392, 376] on icon "button" at bounding box center [386, 382] width 13 height 13
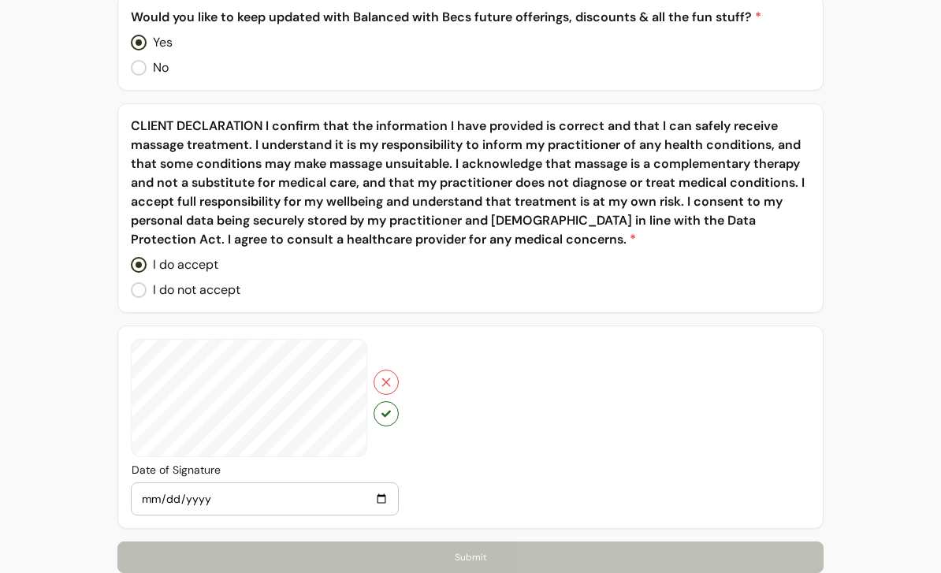
click at [392, 401] on button "button" at bounding box center [385, 413] width 25 height 25
click at [371, 490] on input "[DATE]" at bounding box center [264, 498] width 247 height 17
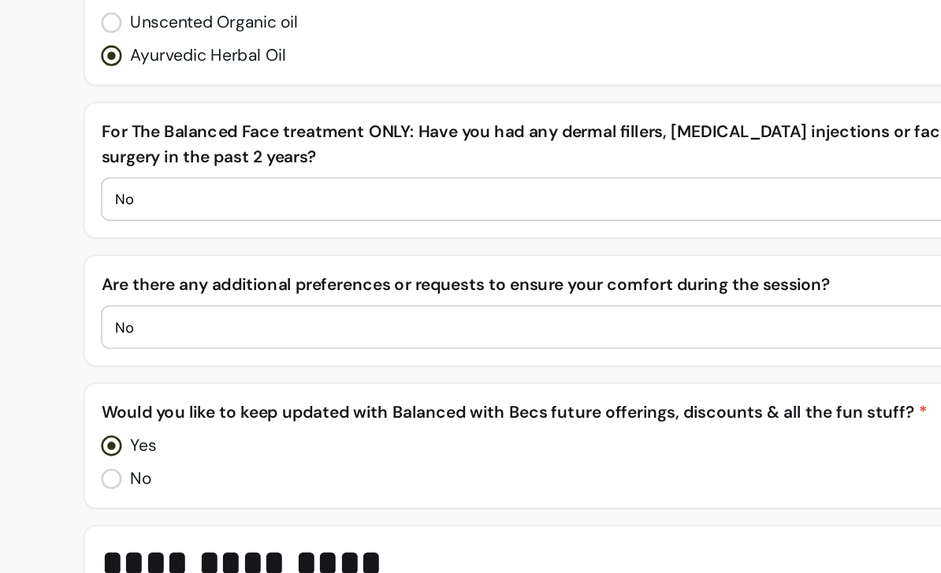
scroll to position [2840, 0]
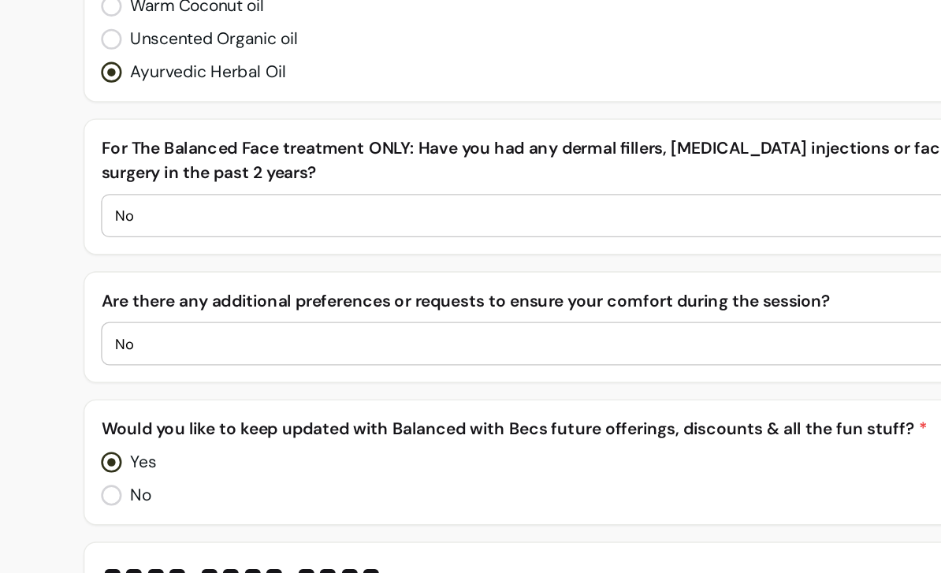
click at [527, 389] on input "No" at bounding box center [470, 397] width 659 height 16
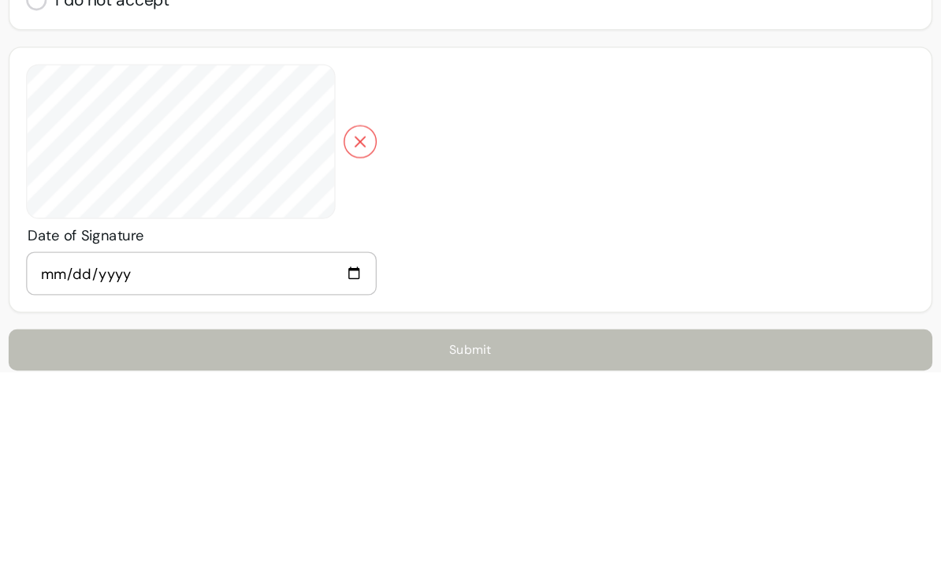
scroll to position [5393, 0]
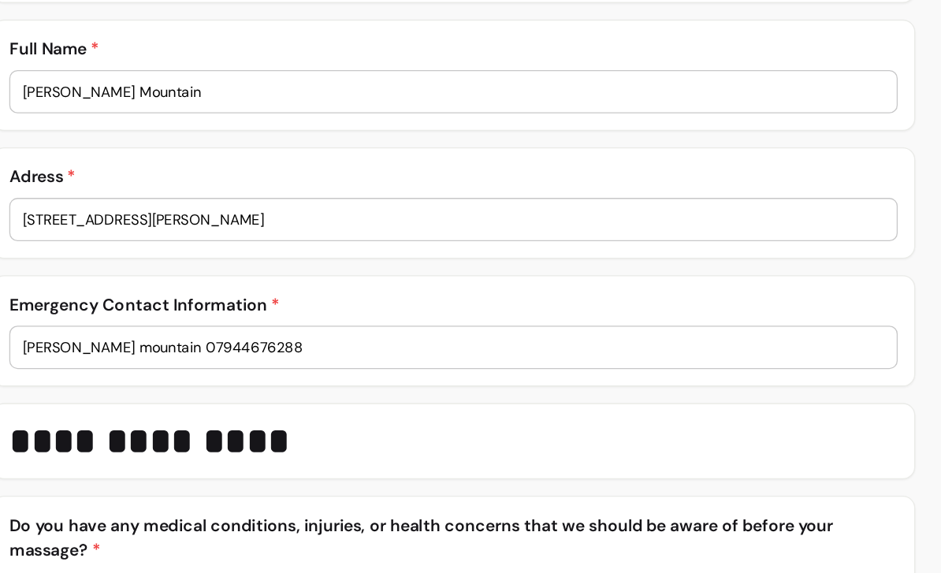
scroll to position [402, 0]
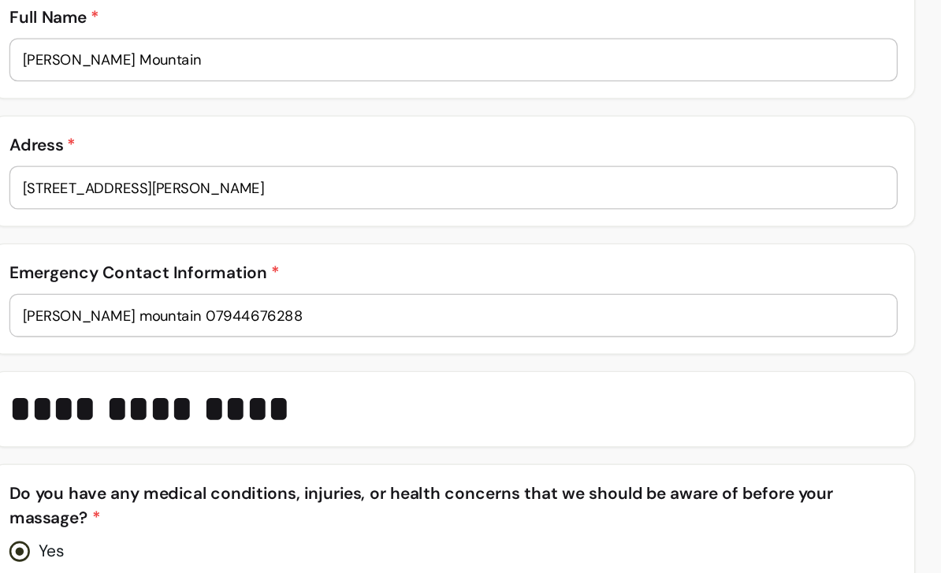
click at [337, 270] on input "[STREET_ADDRESS][PERSON_NAME]" at bounding box center [470, 278] width 659 height 16
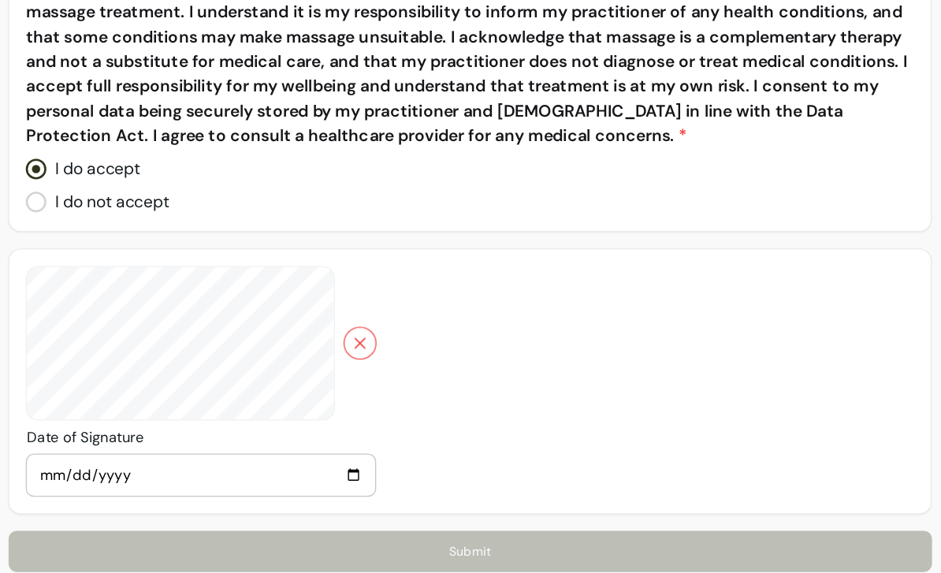
scroll to position [5393, 0]
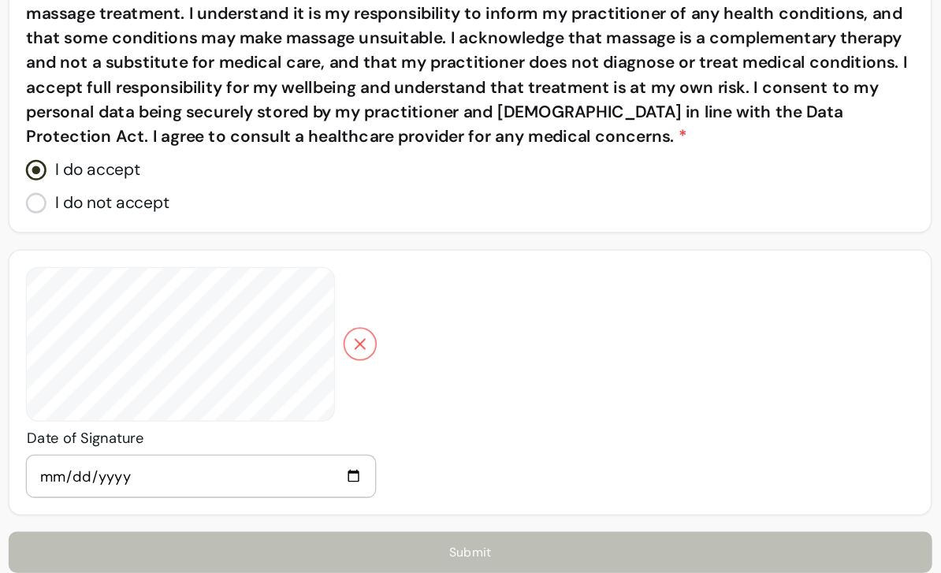
click at [219, 490] on input "[DATE]" at bounding box center [264, 498] width 247 height 17
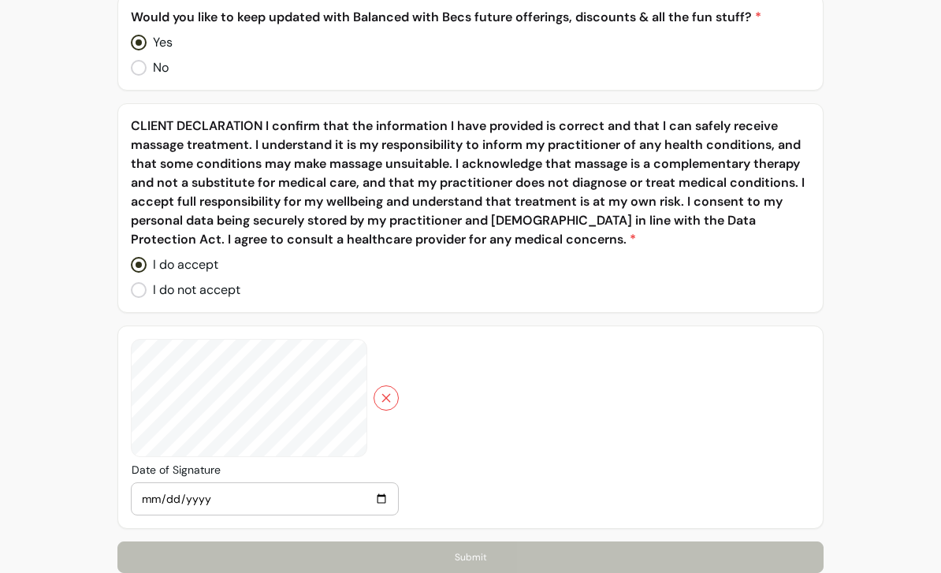
click at [348, 388] on div at bounding box center [265, 427] width 268 height 176
click at [348, 387] on div at bounding box center [265, 427] width 268 height 176
click at [395, 385] on button "button" at bounding box center [385, 397] width 25 height 25
click at [393, 401] on button "button" at bounding box center [385, 413] width 25 height 25
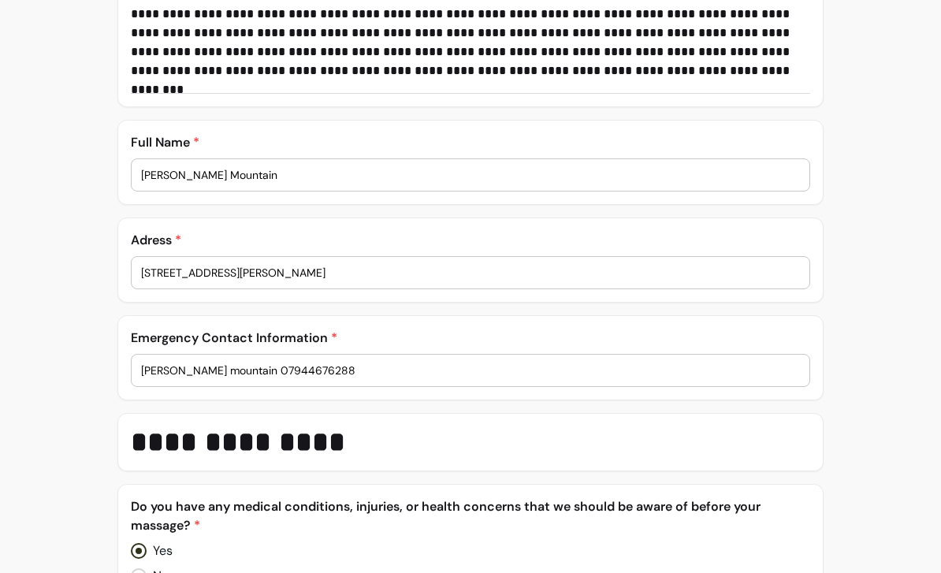
scroll to position [412, 0]
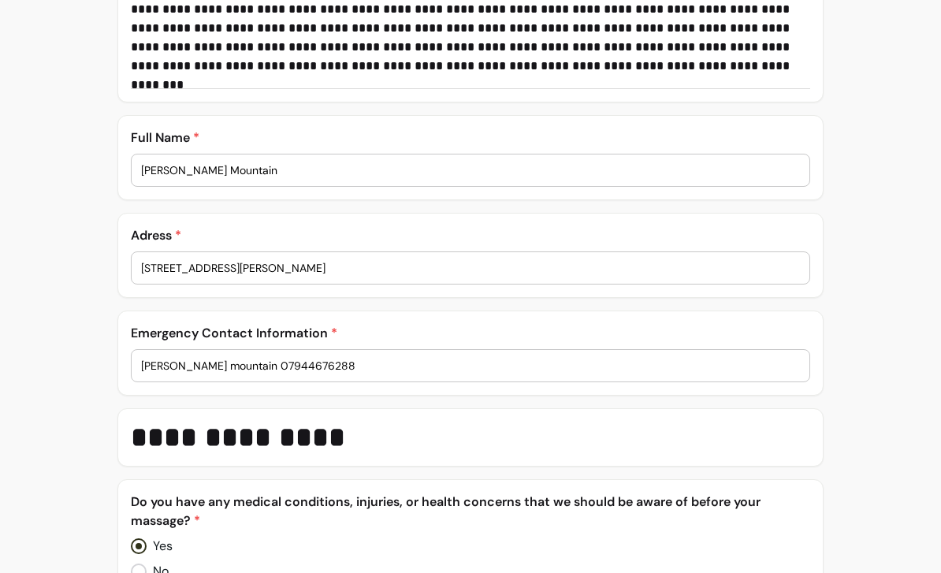
click at [577, 274] on input "[STREET_ADDRESS][PERSON_NAME]" at bounding box center [470, 268] width 659 height 16
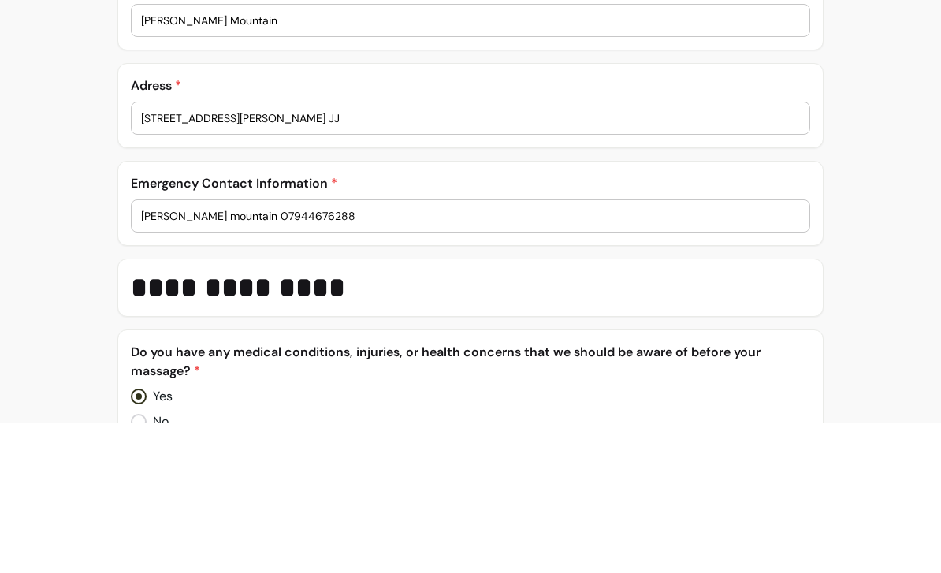
type input "[STREET_ADDRESS][PERSON_NAME] JJ"
click at [627, 310] on div "Emergency Contact Information * [PERSON_NAME] mountain 07944676288" at bounding box center [470, 352] width 706 height 85
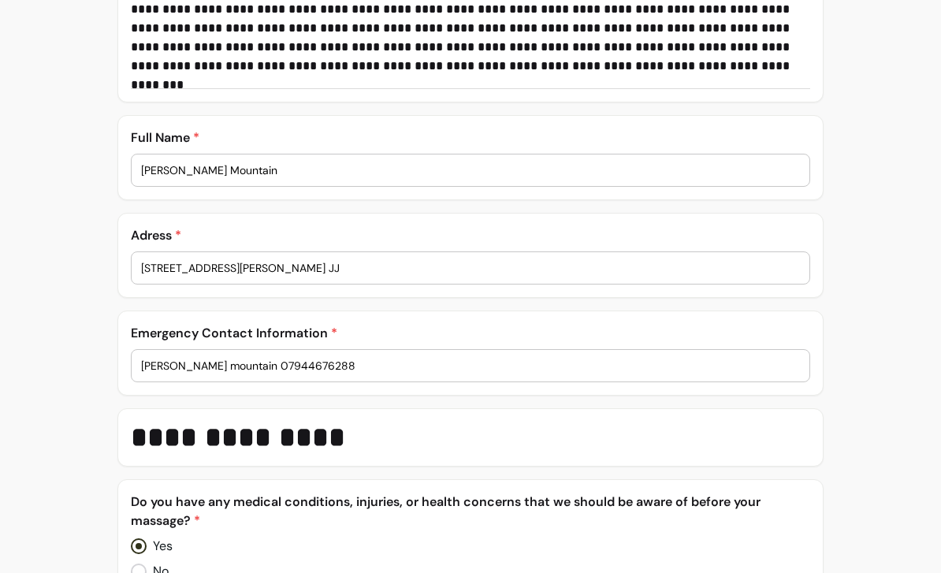
click at [593, 373] on input "[PERSON_NAME] mountain 07944676288" at bounding box center [470, 366] width 659 height 16
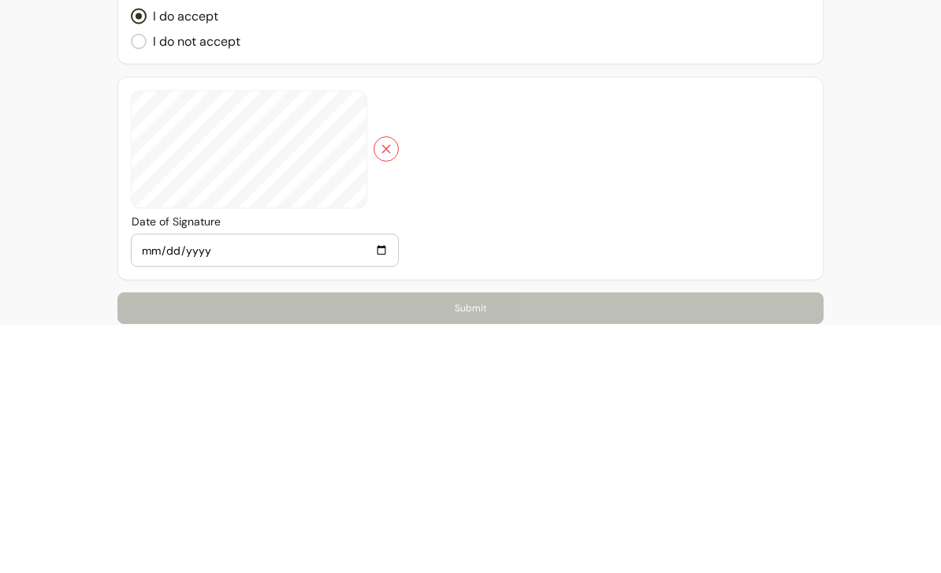
scroll to position [5393, 0]
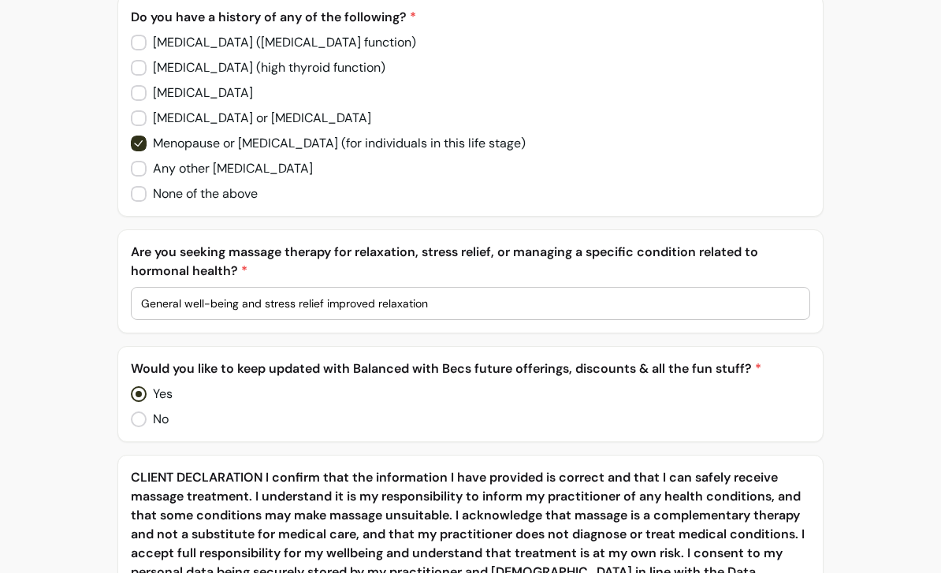
scroll to position [5018, 0]
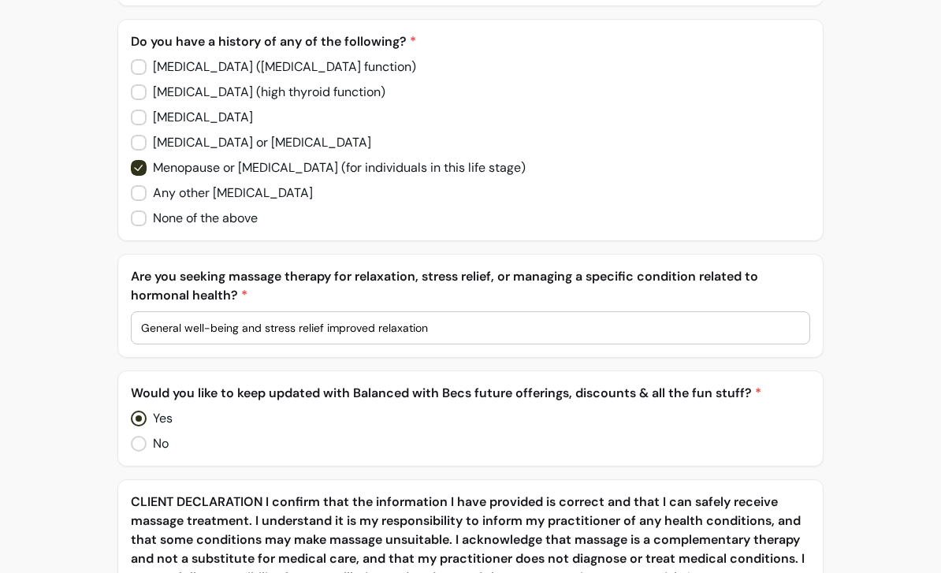
click at [501, 320] on input "General well-being and stress relief improved relaxation" at bounding box center [470, 328] width 659 height 16
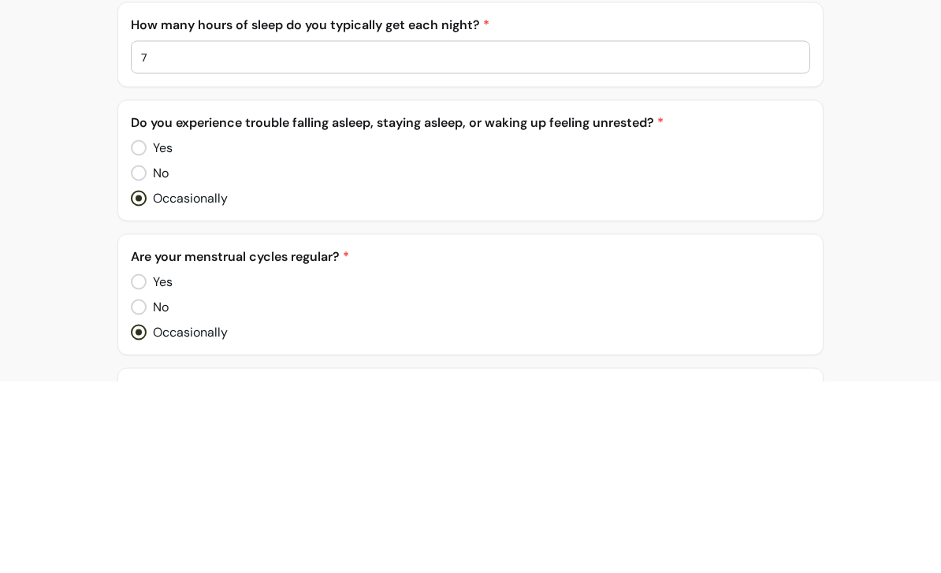
scroll to position [4158, 0]
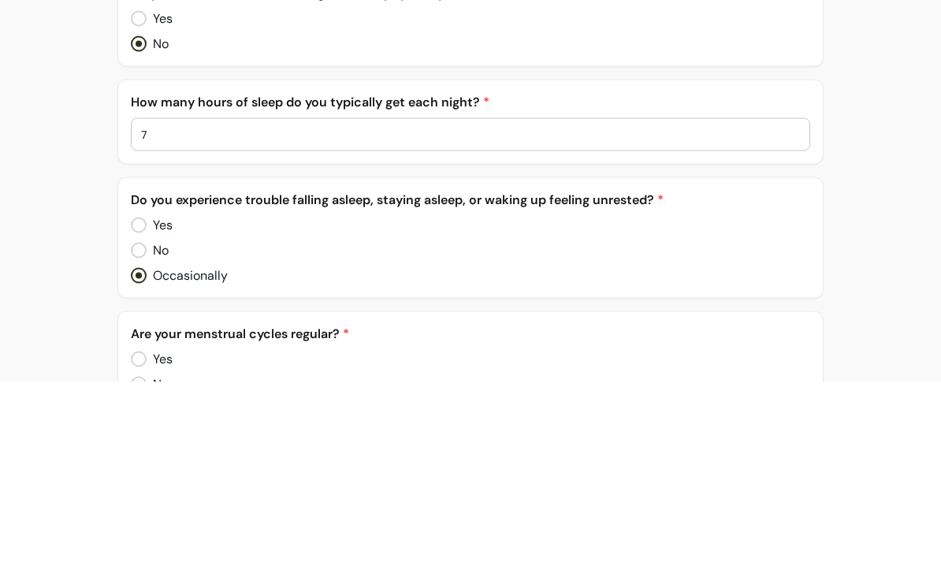
click at [542, 317] on input "7" at bounding box center [470, 325] width 659 height 16
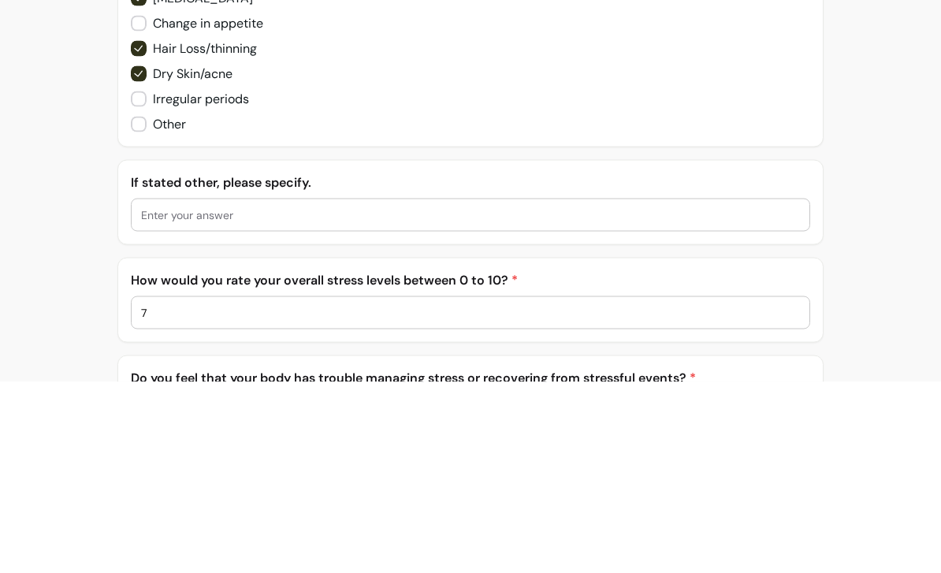
scroll to position [3649, 0]
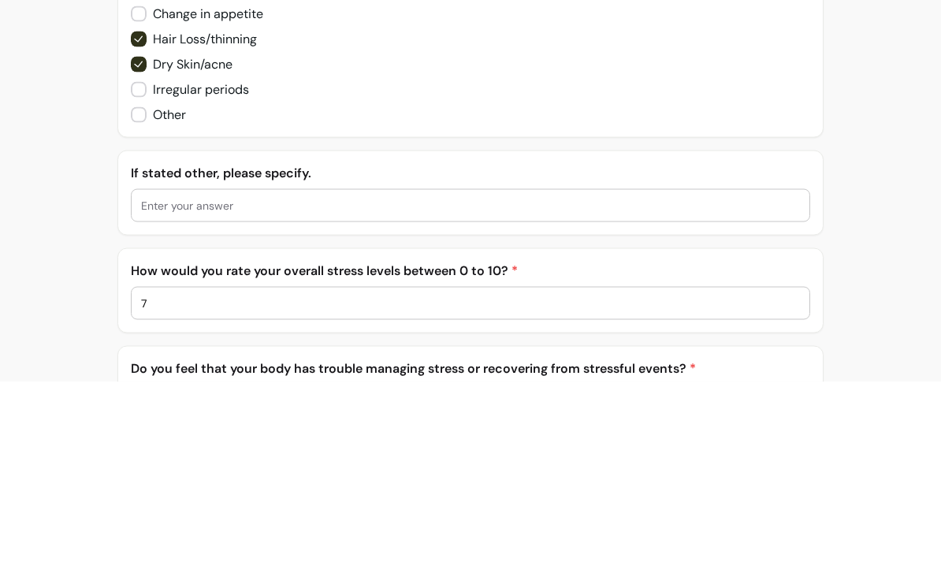
click at [562, 388] on input "text" at bounding box center [470, 396] width 659 height 16
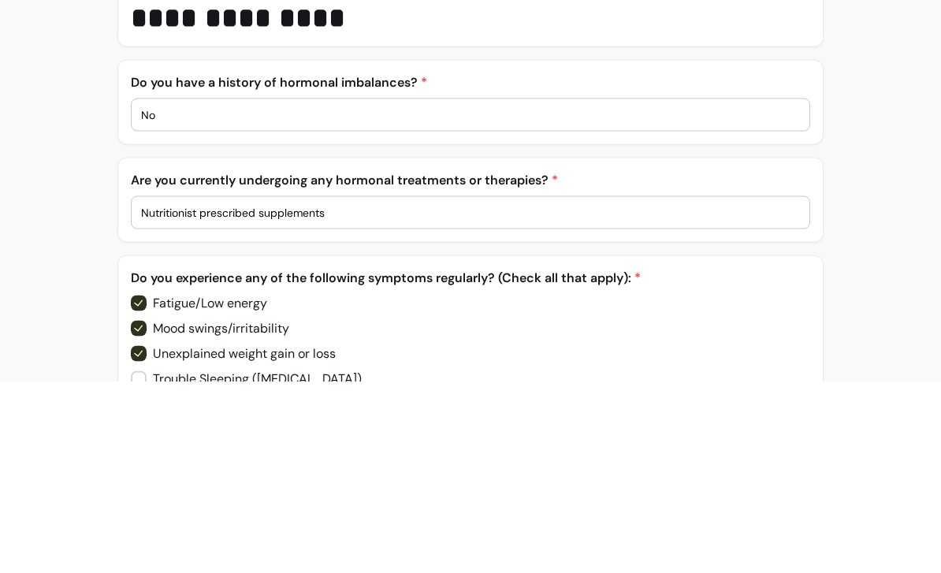
scroll to position [3204, 0]
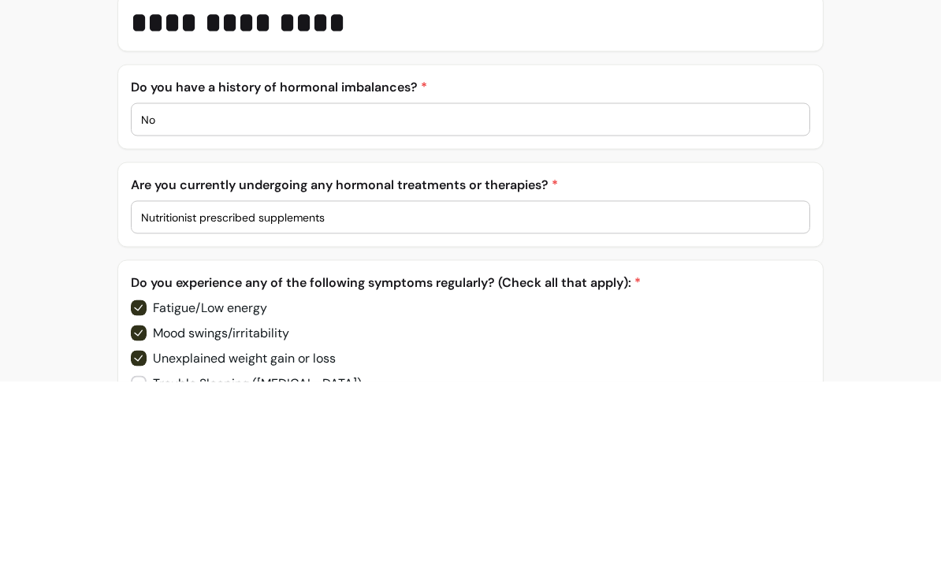
click at [579, 400] on input "Nutritionist prescribed supplements" at bounding box center [470, 408] width 659 height 16
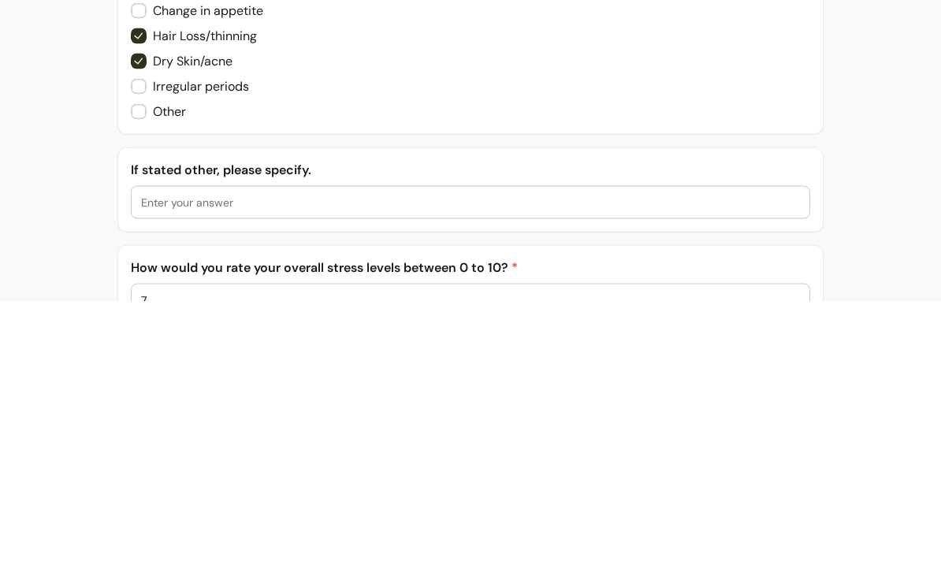
scroll to position [3597, 0]
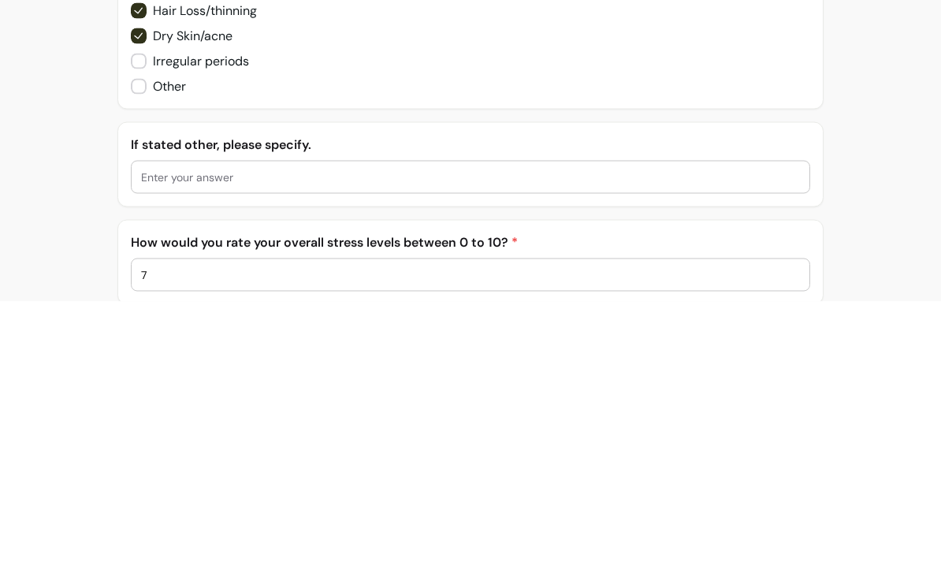
click at [585, 440] on input "text" at bounding box center [470, 448] width 659 height 16
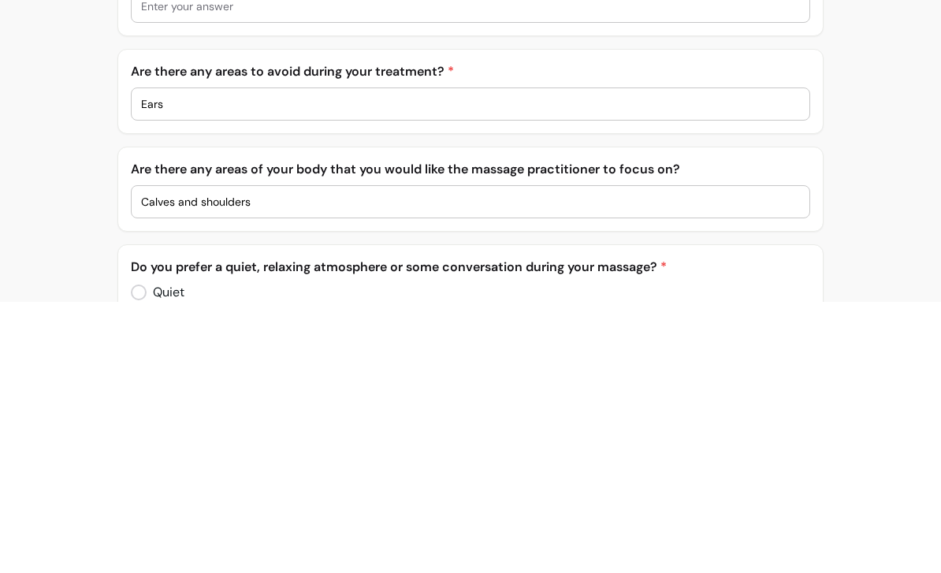
scroll to position [2144, 0]
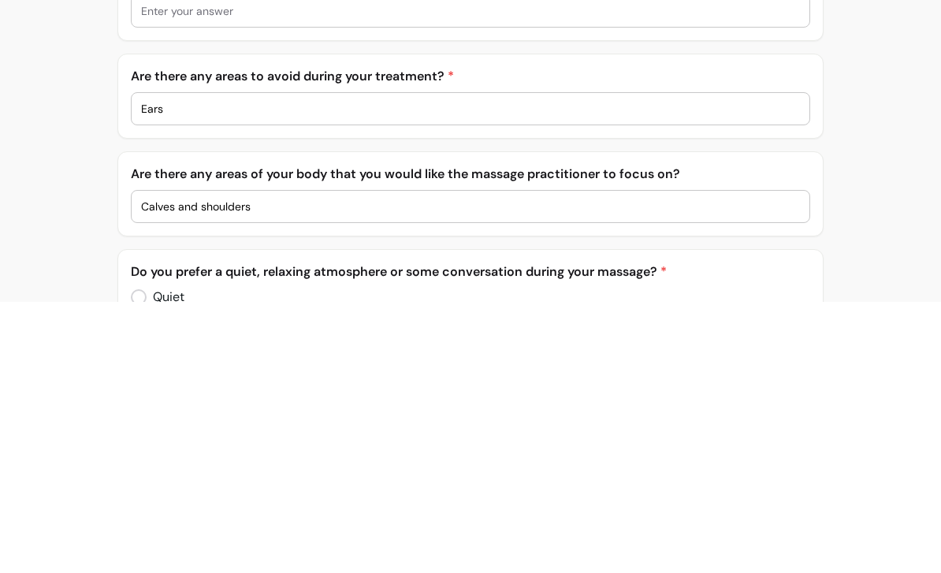
type input "-"
click at [597, 470] on input "Calves and shoulders" at bounding box center [470, 478] width 659 height 16
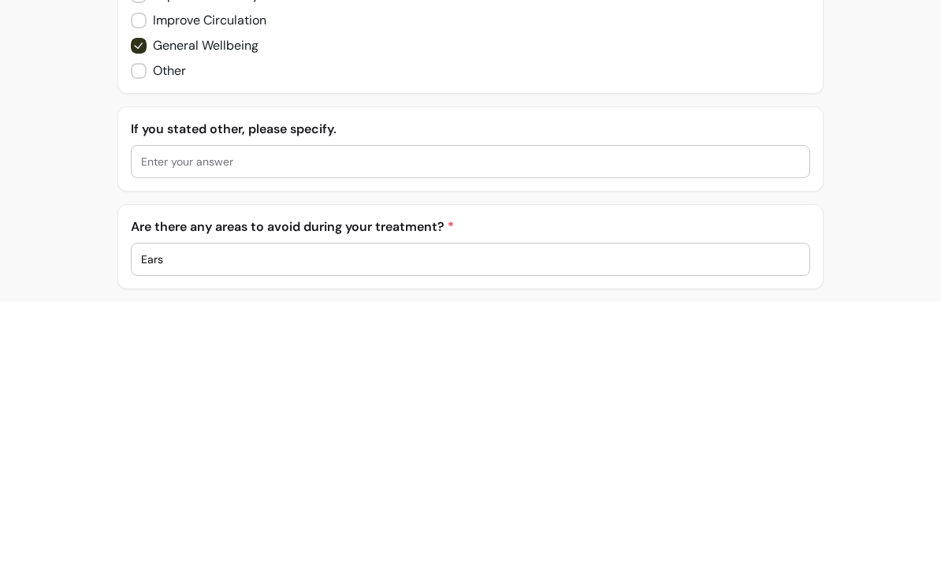
scroll to position [1942, 0]
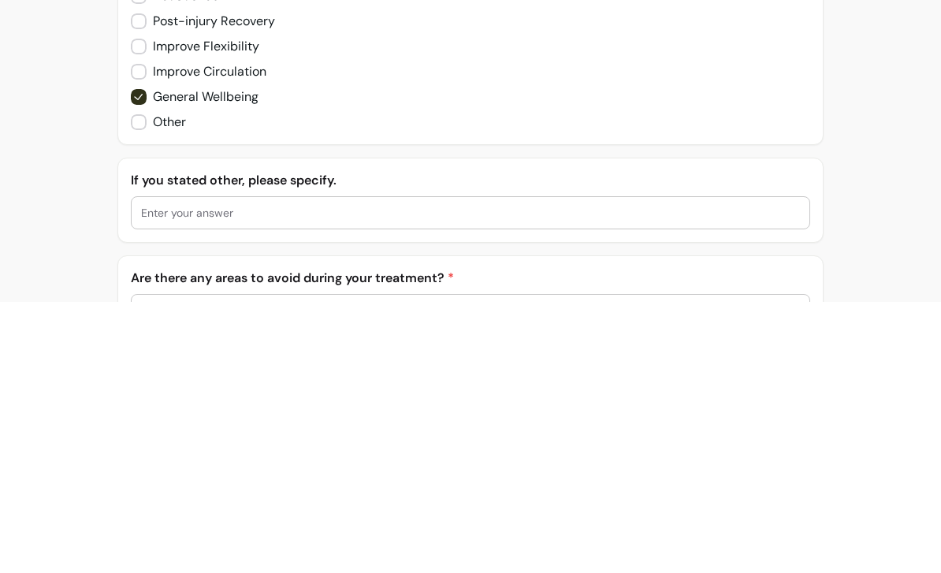
click at [557, 476] on input "text" at bounding box center [470, 484] width 659 height 16
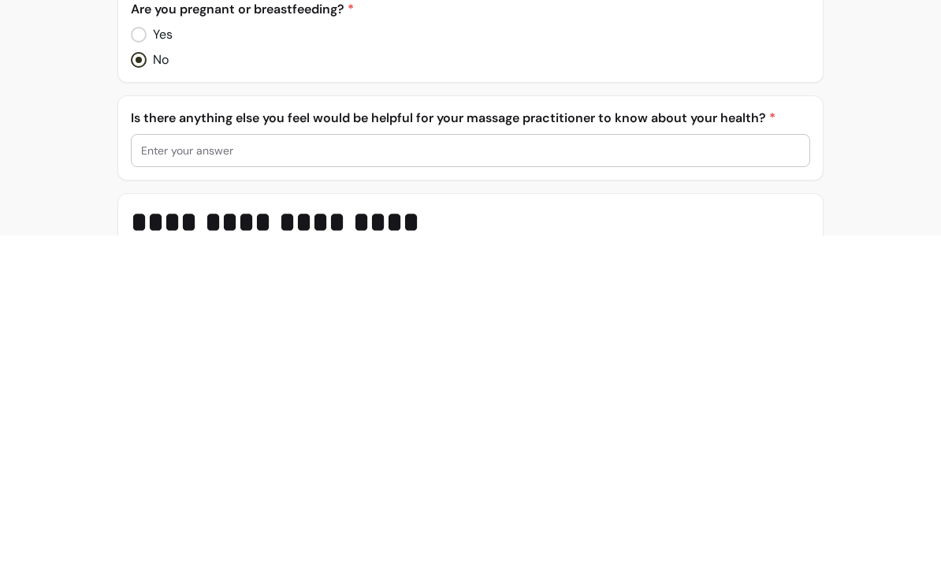
scroll to position [1349, 0]
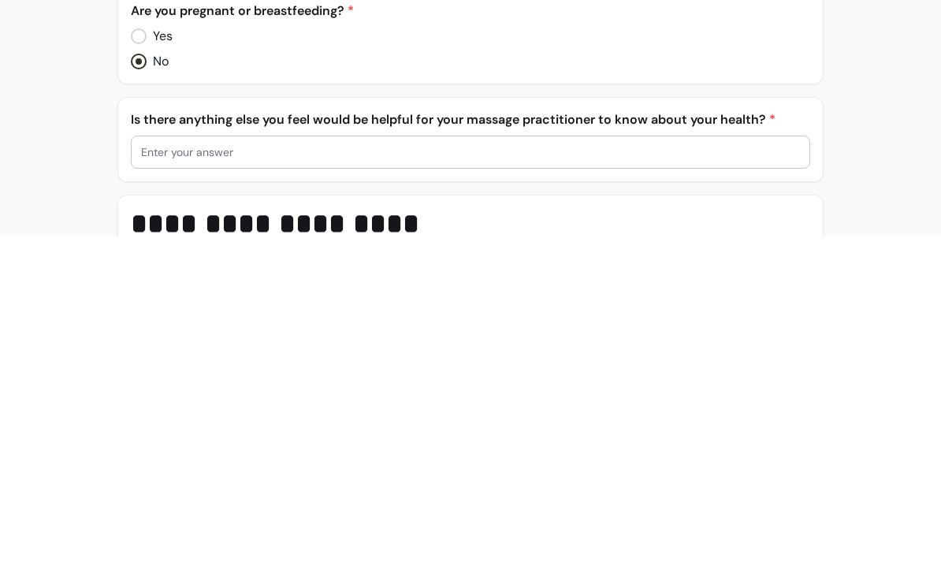
type input "-"
click at [579, 481] on input "text" at bounding box center [470, 489] width 659 height 16
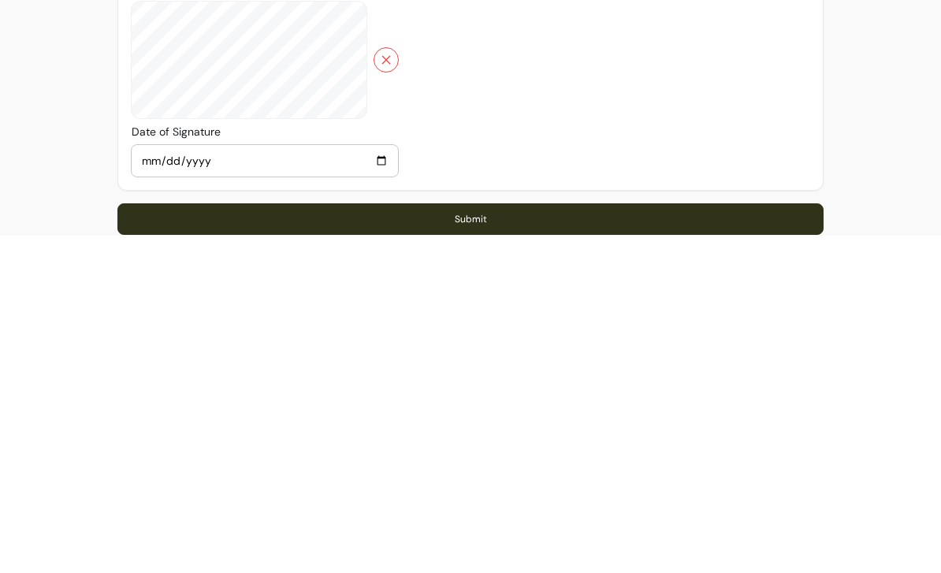
scroll to position [5393, 0]
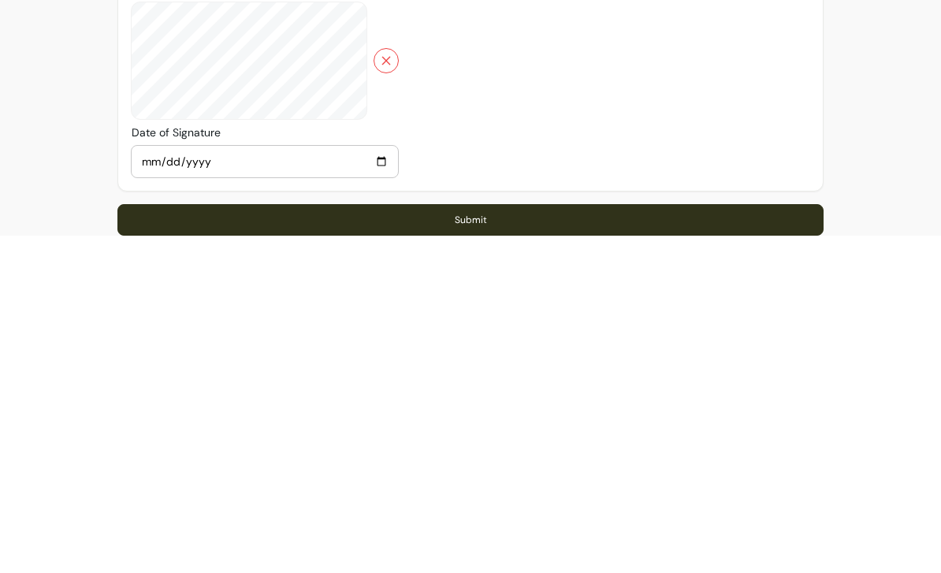
type input "Daughters have just both left for uni so a transitional time"
click at [650, 541] on button "Submit" at bounding box center [470, 557] width 706 height 32
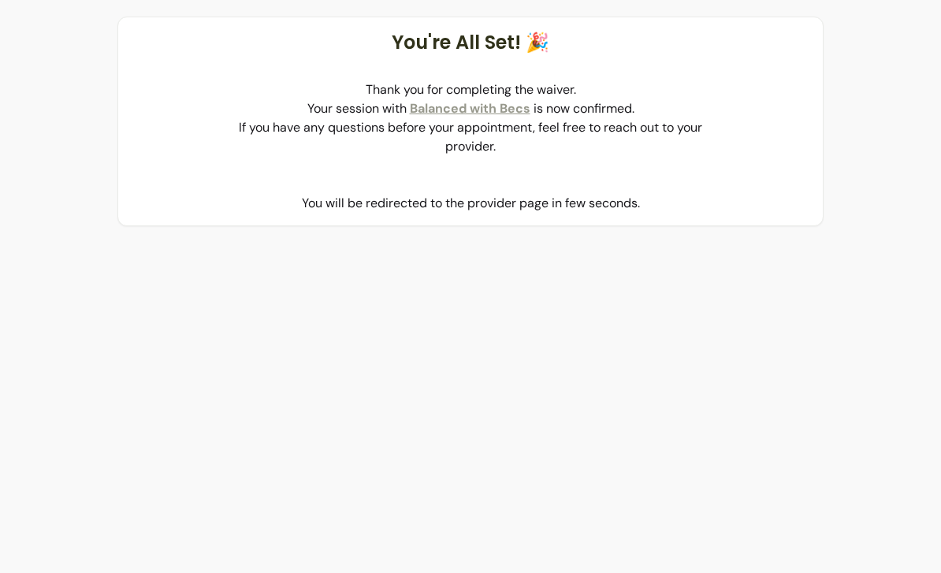
scroll to position [0, 0]
